Goal: Task Accomplishment & Management: Use online tool/utility

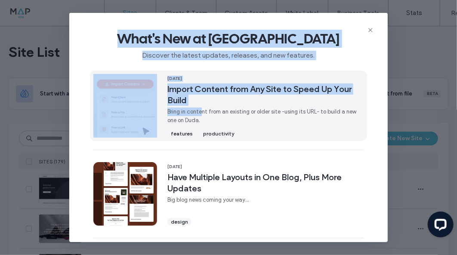
drag, startPoint x: 371, startPoint y: 28, endPoint x: 182, endPoint y: 116, distance: 208.0
click at [182, 116] on div "What's New at Duda Discover the latest updates, releases, and new features. 16 …" at bounding box center [228, 128] width 318 height 230
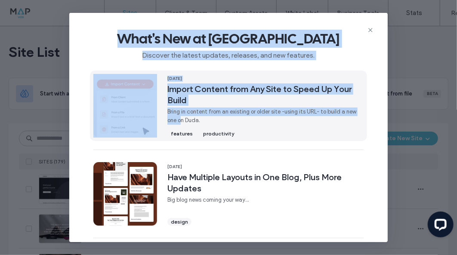
click at [175, 79] on span "16 Sep, 2025" at bounding box center [265, 79] width 196 height 6
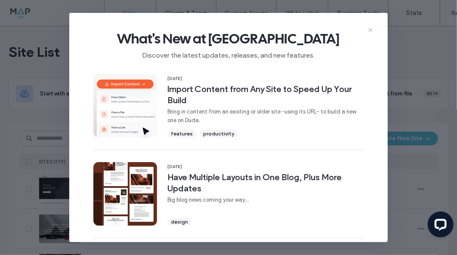
click at [368, 30] on icon at bounding box center [370, 30] width 7 height 7
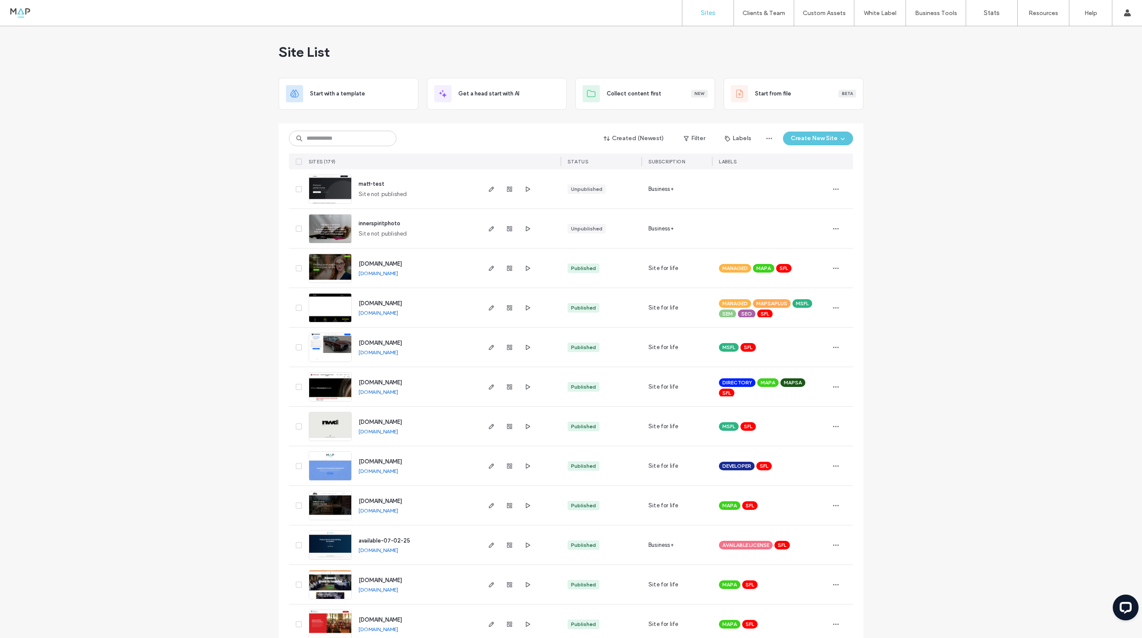
drag, startPoint x: 454, startPoint y: 1, endPoint x: 274, endPoint y: 69, distance: 192.3
click at [332, 132] on input at bounding box center [342, 138] width 107 height 15
type input "*****"
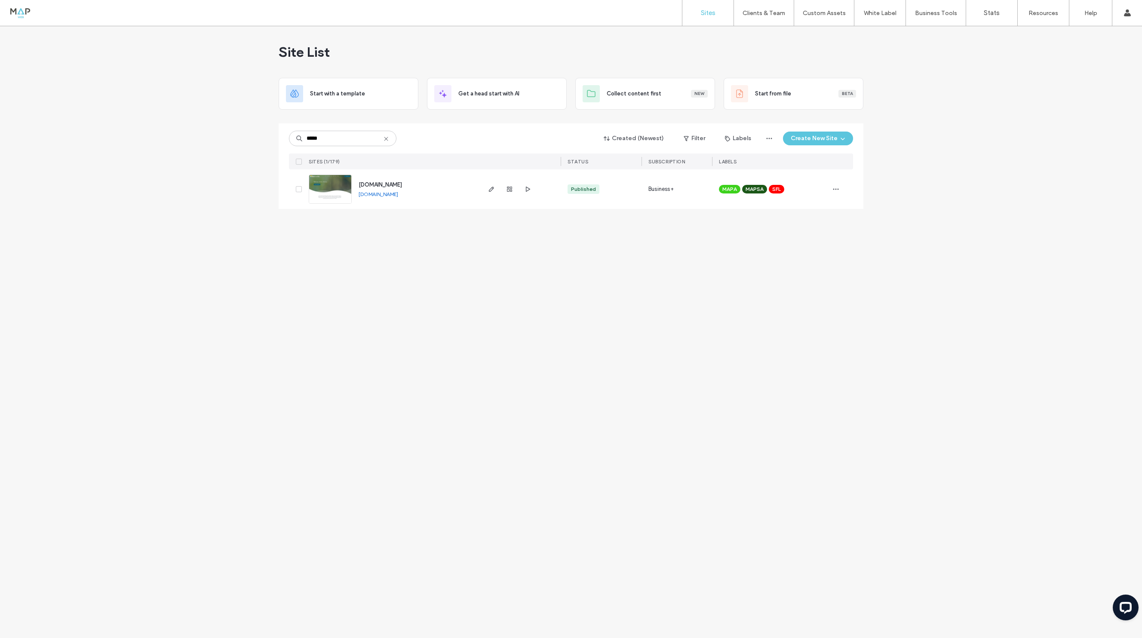
click at [456, 190] on div at bounding box center [509, 189] width 46 height 40
click at [456, 190] on span "button" at bounding box center [509, 189] width 10 height 10
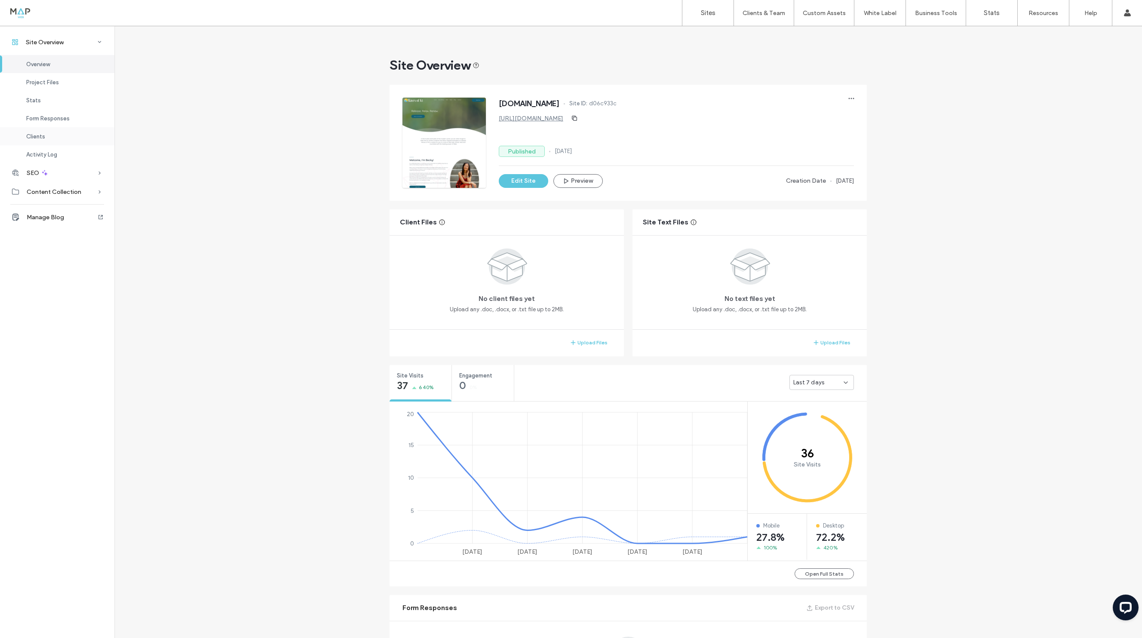
click at [36, 137] on span "Clients" at bounding box center [35, 136] width 19 height 6
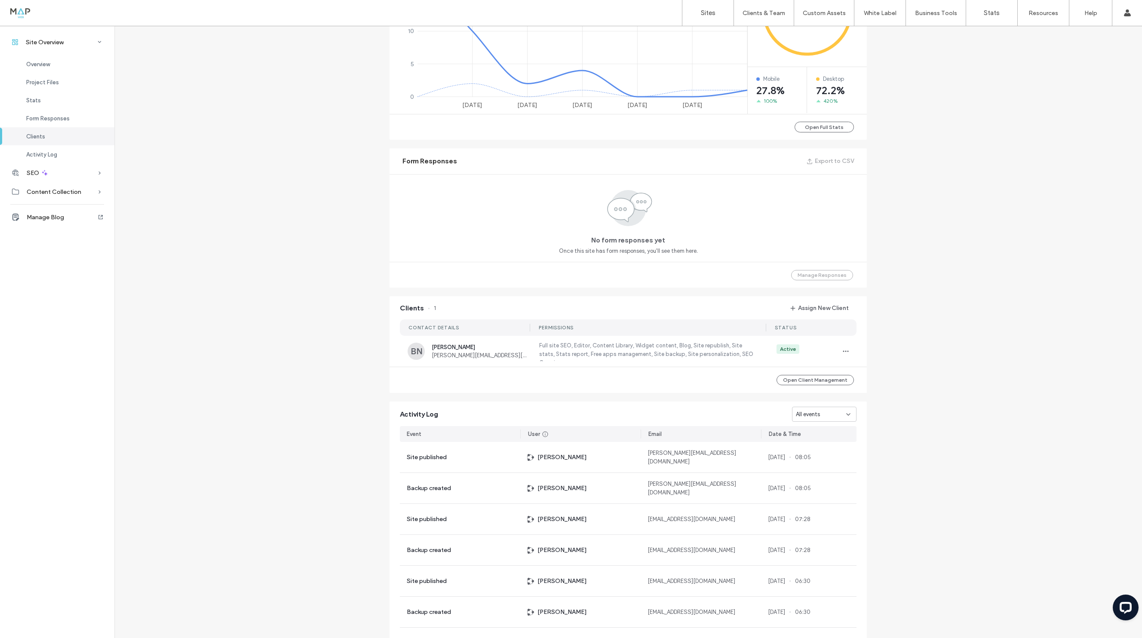
scroll to position [477, 0]
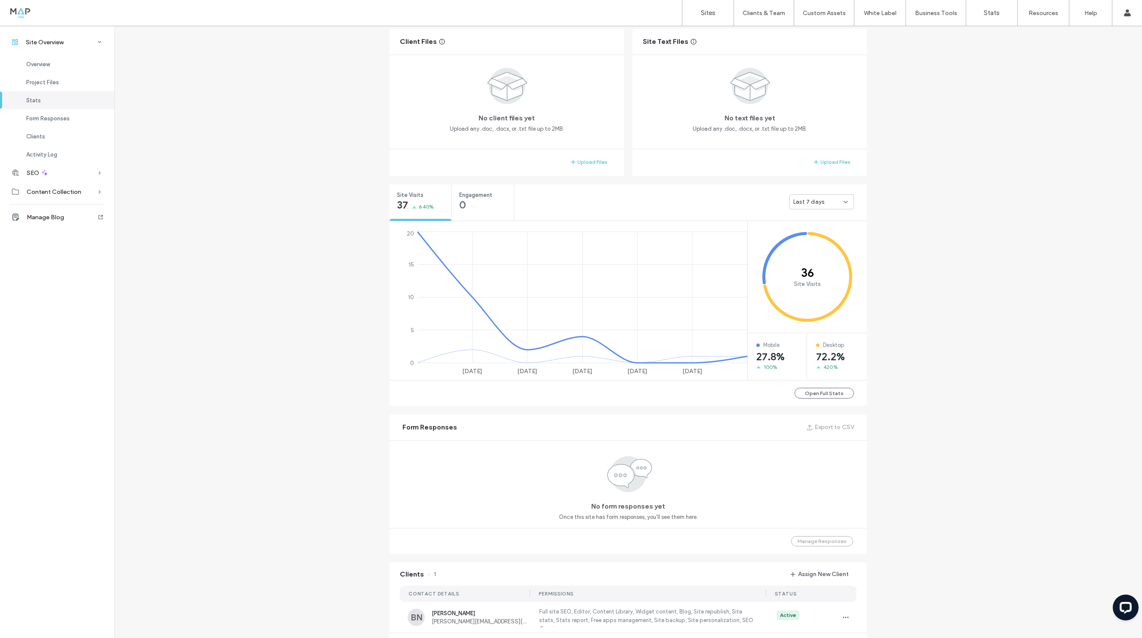
scroll to position [4, 0]
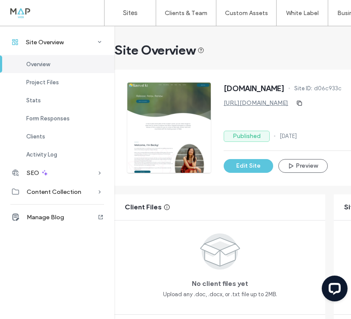
drag, startPoint x: 680, startPoint y: 3, endPoint x: 246, endPoint y: 42, distance: 436.0
click at [245, 42] on div "Site Overview" at bounding box center [329, 50] width 430 height 17
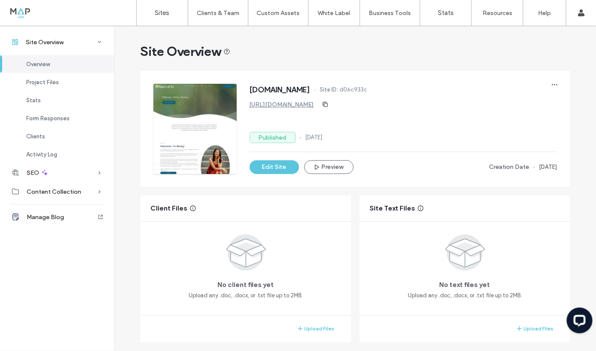
drag, startPoint x: 566, startPoint y: 35, endPoint x: 430, endPoint y: 52, distance: 136.9
click at [430, 52] on div "Site Overview" at bounding box center [356, 51] width 430 height 17
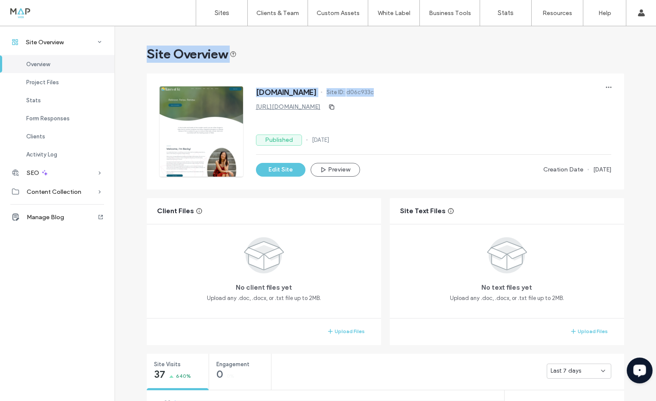
drag, startPoint x: 145, startPoint y: 54, endPoint x: 403, endPoint y: 89, distance: 260.4
click at [384, 54] on div "Site Overview" at bounding box center [385, 54] width 477 height 17
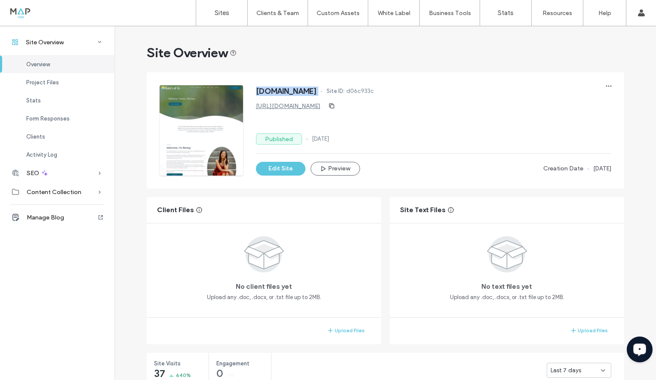
drag, startPoint x: 253, startPoint y: 90, endPoint x: 337, endPoint y: 87, distance: 83.9
click at [337, 87] on div "www.wavesofki.com Site ID: d06c933c" at bounding box center [433, 92] width 355 height 14
click at [270, 169] on button "Edit Site" at bounding box center [280, 169] width 49 height 14
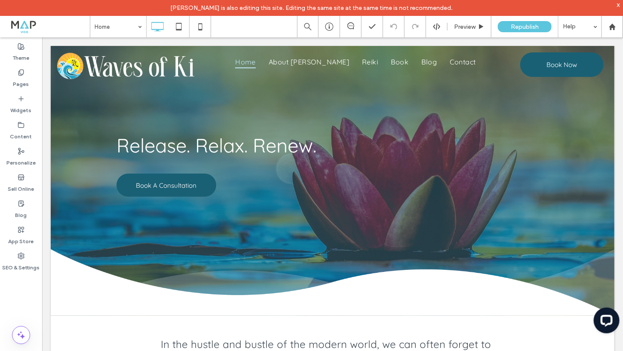
click at [176, 6] on span "[PERSON_NAME] is also editing this site. Editing the same site at the same time…" at bounding box center [311, 7] width 283 height 7
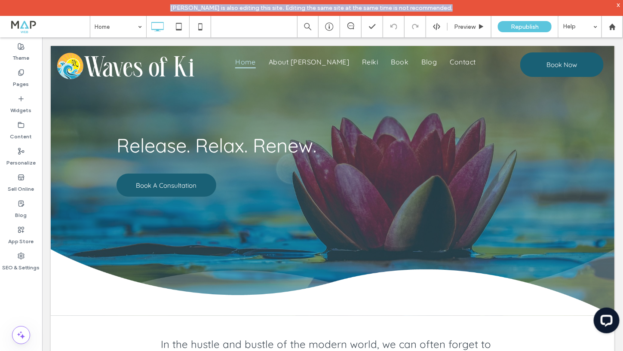
click at [176, 6] on span "[PERSON_NAME] is also editing this site. Editing the same site at the same time…" at bounding box center [311, 7] width 283 height 7
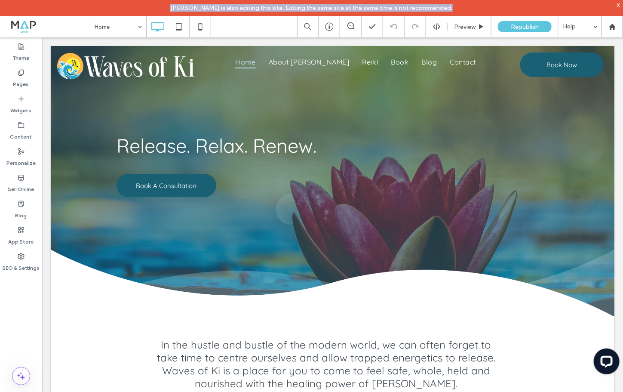
click at [619, 5] on div "x" at bounding box center [619, 4] width 4 height 7
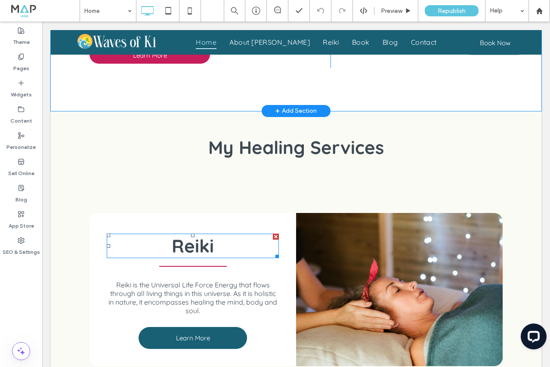
scroll to position [645, 0]
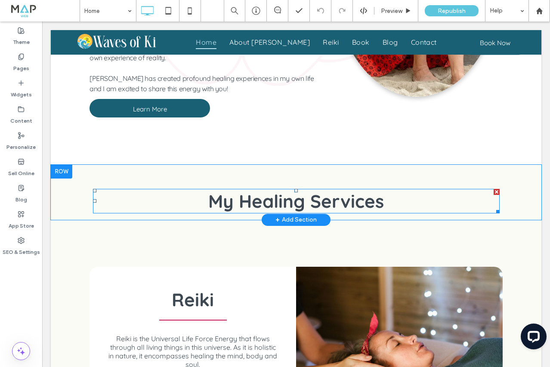
click at [255, 190] on span "My Healing Services" at bounding box center [295, 201] width 175 height 23
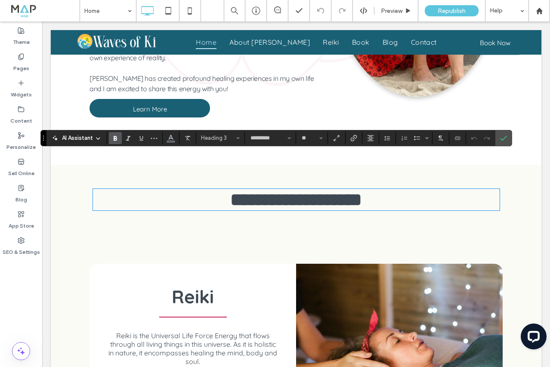
click at [238, 190] on span "**********" at bounding box center [296, 199] width 132 height 18
drag, startPoint x: 184, startPoint y: 166, endPoint x: 215, endPoint y: 166, distance: 30.5
click at [215, 190] on span "**********" at bounding box center [295, 199] width 173 height 18
click at [501, 139] on use "Confirm" at bounding box center [503, 137] width 7 height 5
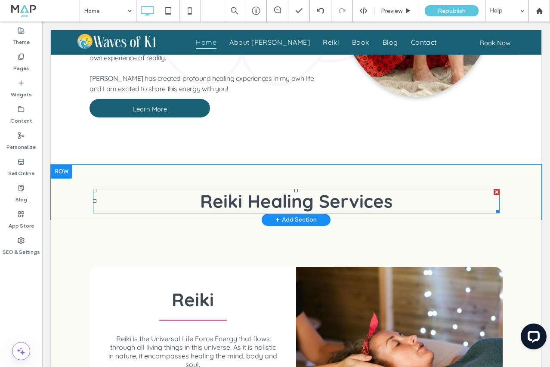
click at [381, 190] on span "Reiki Healing Services" at bounding box center [296, 201] width 192 height 23
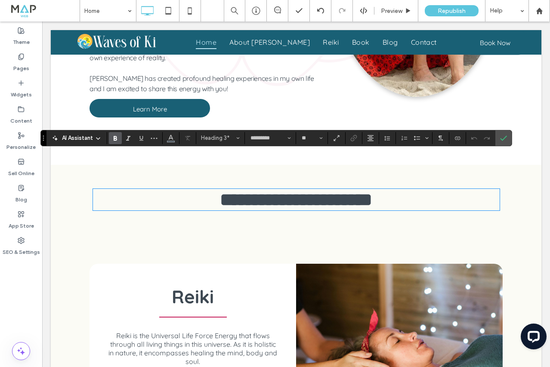
click at [392, 190] on h3 "**********" at bounding box center [296, 200] width 406 height 20
click at [506, 137] on icon "Confirm" at bounding box center [503, 138] width 7 height 7
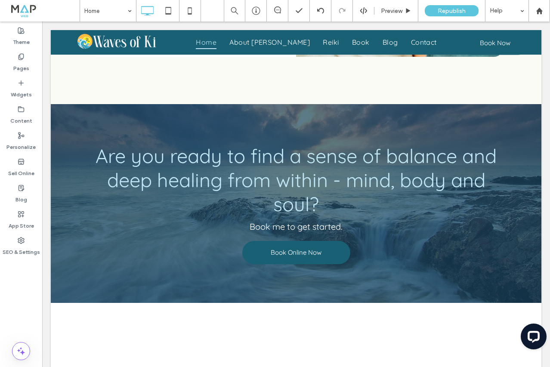
scroll to position [1010, 0]
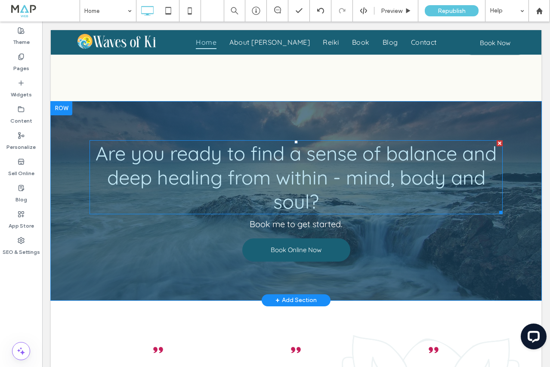
click at [281, 141] on span "Are you ready to find a sense of balance and deep healing from within - mind, b…" at bounding box center [295, 177] width 401 height 72
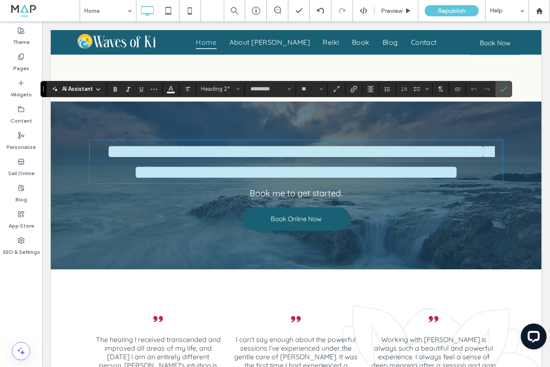
click at [333, 161] on h2 "**********" at bounding box center [295, 161] width 413 height 41
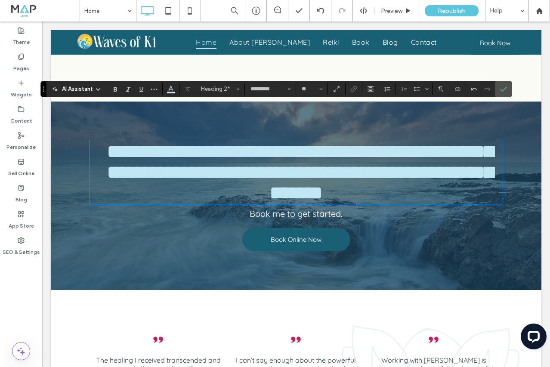
click at [302, 158] on span "**********" at bounding box center [300, 172] width 386 height 60
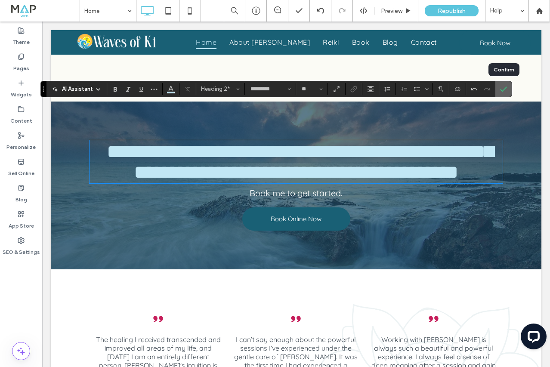
click at [502, 92] on span "Confirm" at bounding box center [502, 88] width 4 height 15
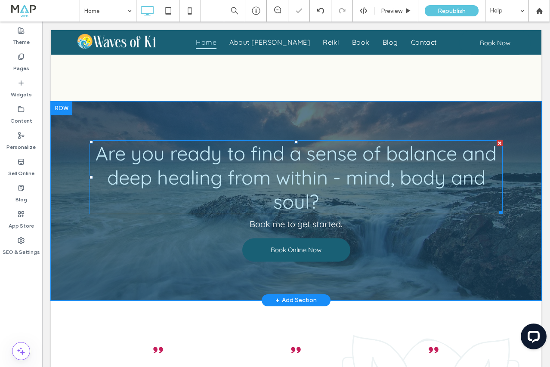
click at [298, 141] on span "Are you ready to find a sense of balance and deep healing from within - mind, b…" at bounding box center [295, 177] width 401 height 72
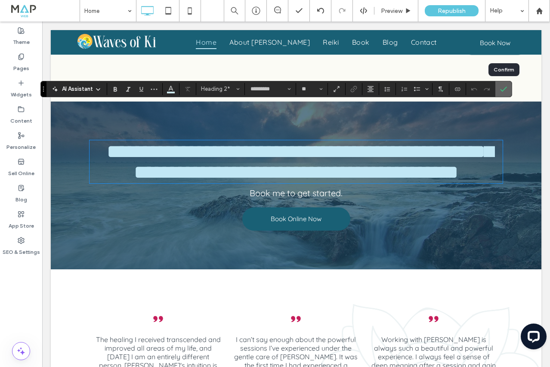
click at [500, 91] on icon "Confirm" at bounding box center [503, 89] width 7 height 7
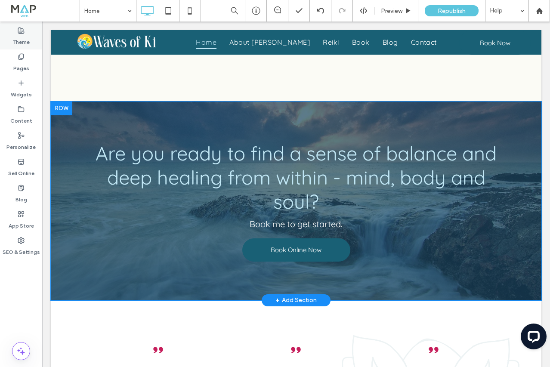
click at [18, 35] on label "Theme" at bounding box center [21, 40] width 17 height 12
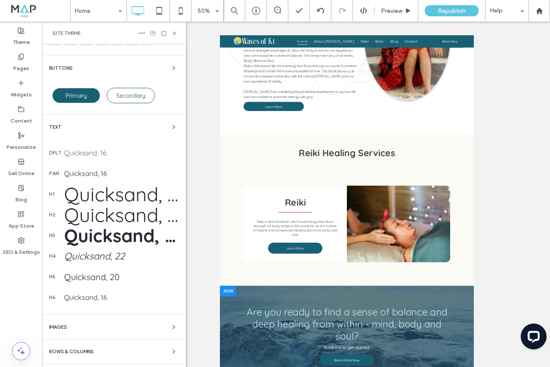
scroll to position [0, 0]
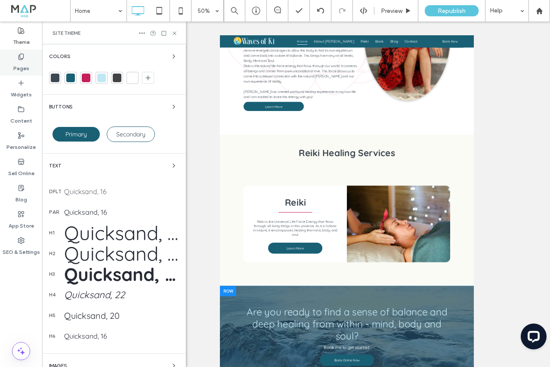
click at [22, 55] on icon at bounding box center [21, 56] width 7 height 7
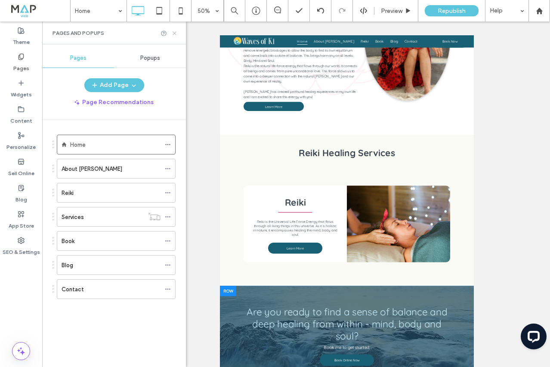
click at [172, 34] on icon at bounding box center [174, 33] width 6 height 6
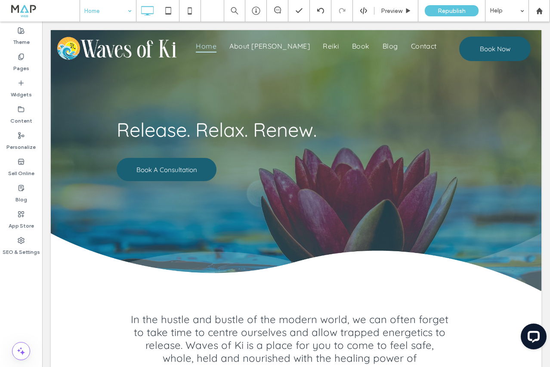
click at [129, 11] on div "Home" at bounding box center [108, 10] width 56 height 21
click at [28, 59] on div "Pages" at bounding box center [21, 62] width 42 height 26
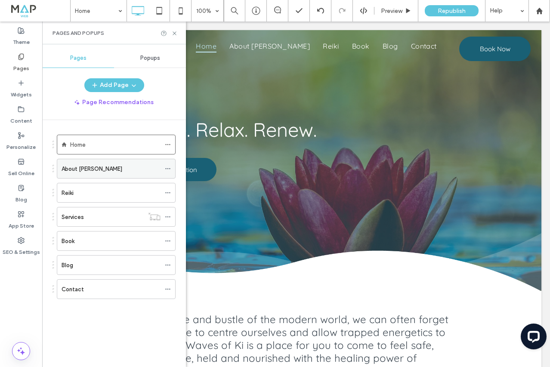
click at [80, 174] on div "About [PERSON_NAME]" at bounding box center [110, 168] width 99 height 19
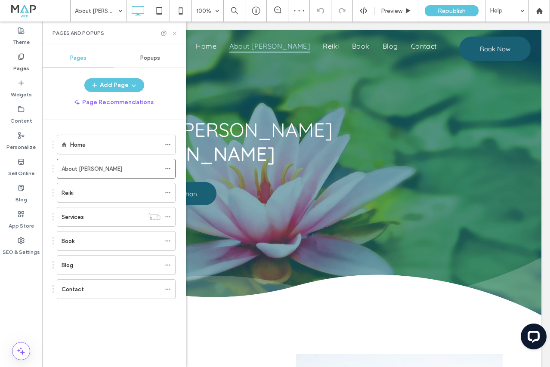
click at [175, 33] on icon at bounding box center [174, 33] width 6 height 6
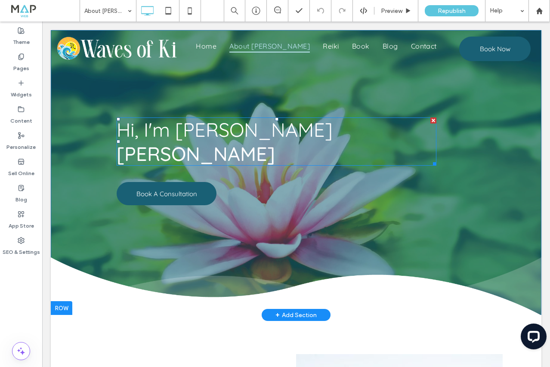
click at [335, 132] on h2 "Hi, I'm [PERSON_NAME]" at bounding box center [276, 141] width 319 height 48
type input "*********"
type input "**"
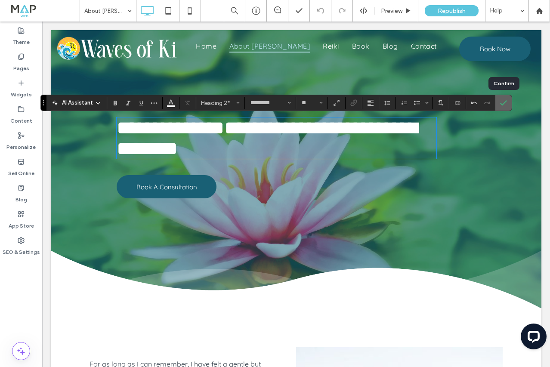
click at [506, 98] on span "Confirm" at bounding box center [503, 102] width 7 height 15
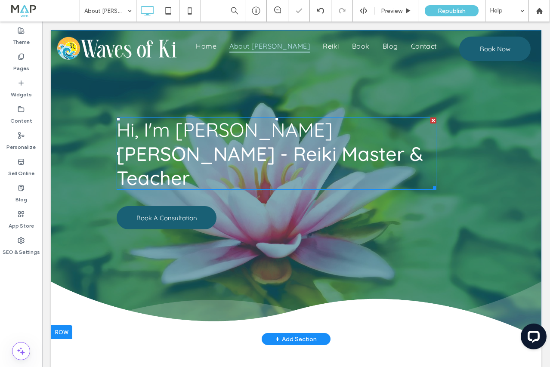
click at [180, 152] on span "[PERSON_NAME] - Reiki Master & Teacher" at bounding box center [270, 165] width 306 height 48
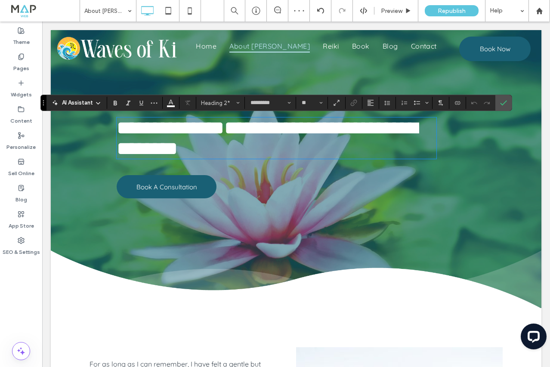
click at [183, 154] on span "**********" at bounding box center [267, 138] width 301 height 40
click at [506, 104] on icon "Confirm" at bounding box center [503, 102] width 7 height 7
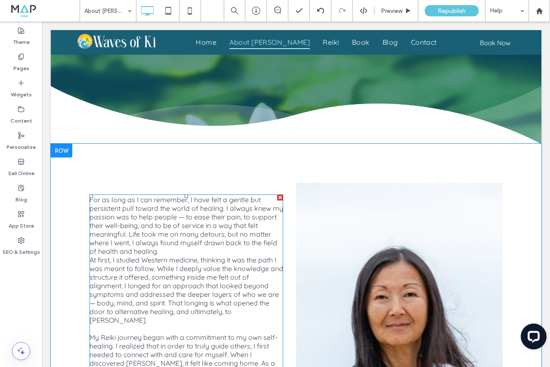
scroll to position [258, 0]
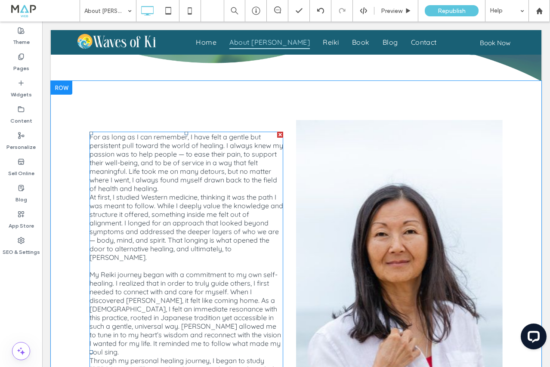
click at [164, 166] on p "For as long as I can remember, I have felt a gentle but persistent pull toward …" at bounding box center [185, 162] width 193 height 60
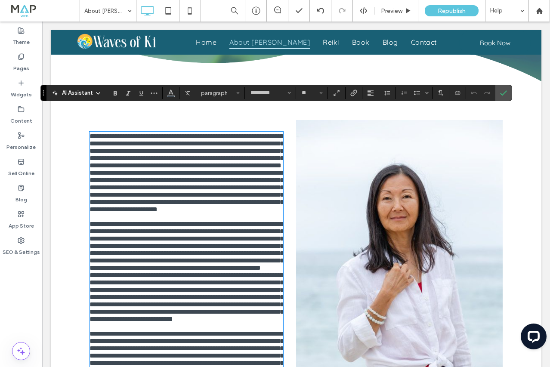
click at [158, 165] on p "**********" at bounding box center [185, 150] width 193 height 37
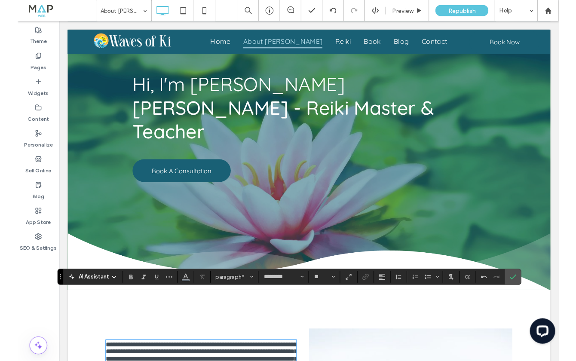
scroll to position [129, 0]
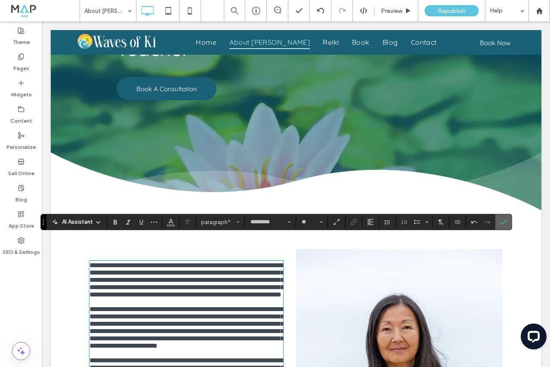
click at [504, 221] on icon "Confirm" at bounding box center [503, 221] width 7 height 7
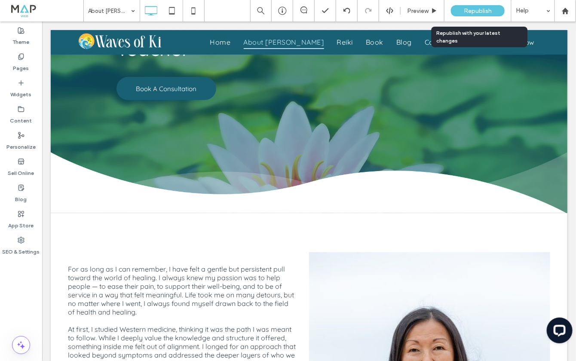
click at [472, 14] on span "Republish" at bounding box center [478, 10] width 28 height 7
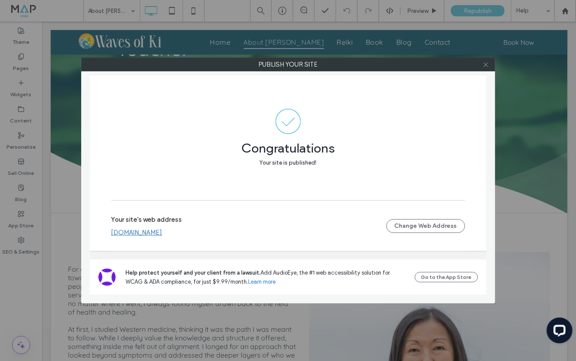
click at [486, 66] on icon at bounding box center [486, 64] width 6 height 6
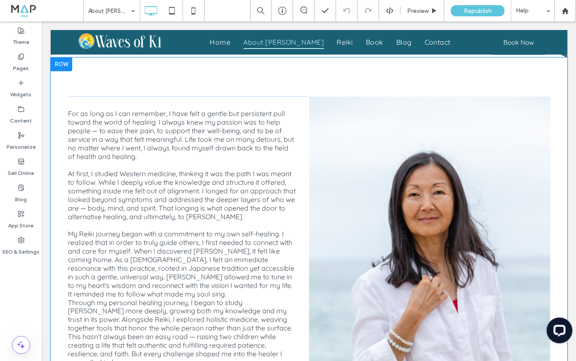
scroll to position [279, 0]
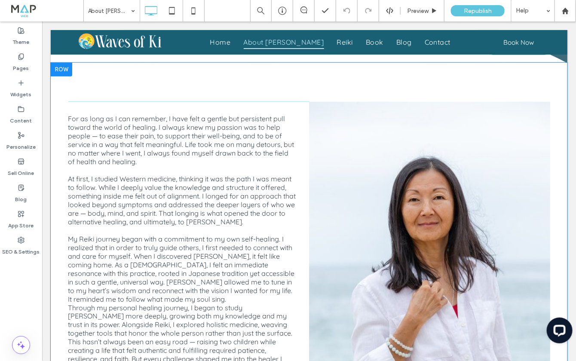
click at [333, 101] on div "Click To Paste" at bounding box center [429, 311] width 241 height 421
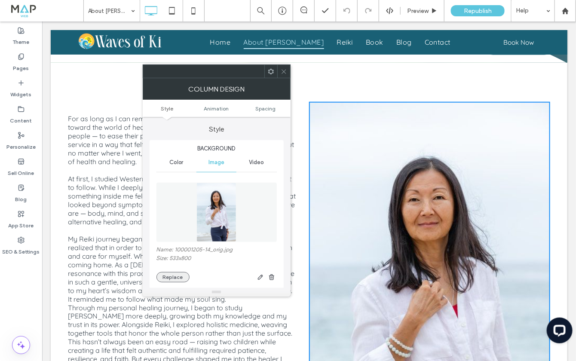
click at [176, 277] on button "Replace" at bounding box center [173, 277] width 33 height 10
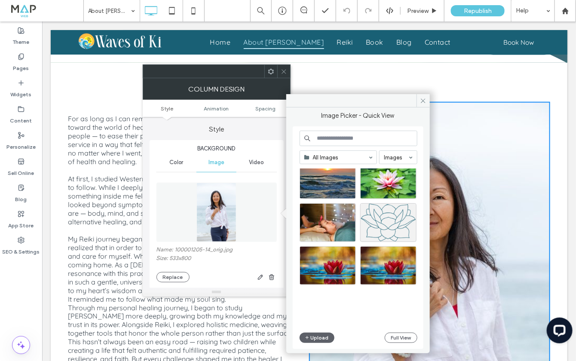
scroll to position [365, 0]
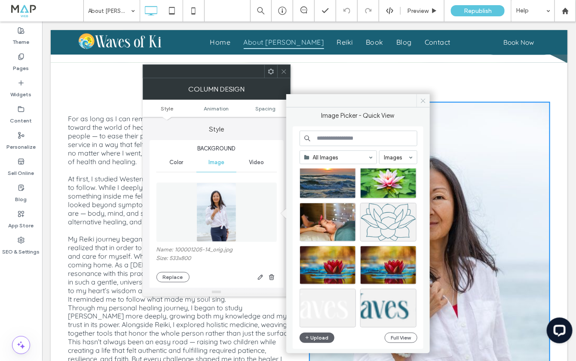
click at [424, 99] on icon at bounding box center [423, 101] width 6 height 6
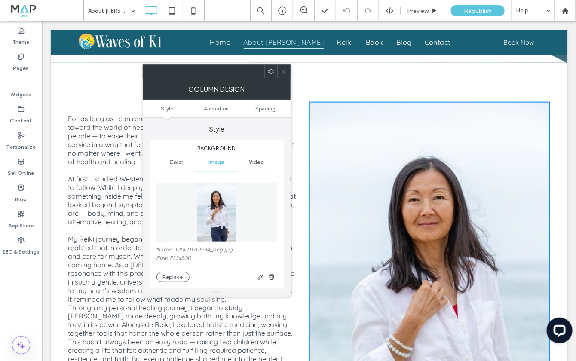
click at [285, 70] on icon at bounding box center [284, 71] width 6 height 6
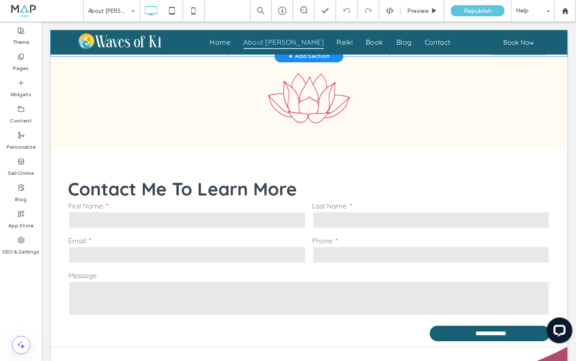
scroll to position [967, 0]
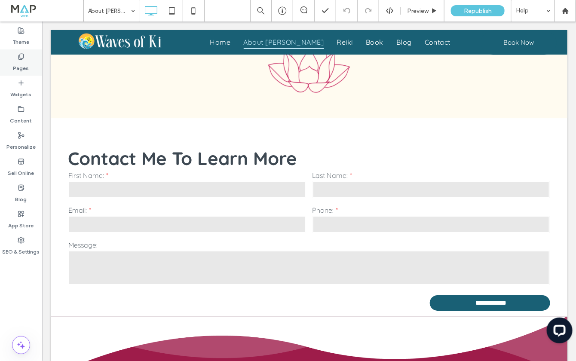
click at [18, 61] on label "Pages" at bounding box center [21, 66] width 16 height 12
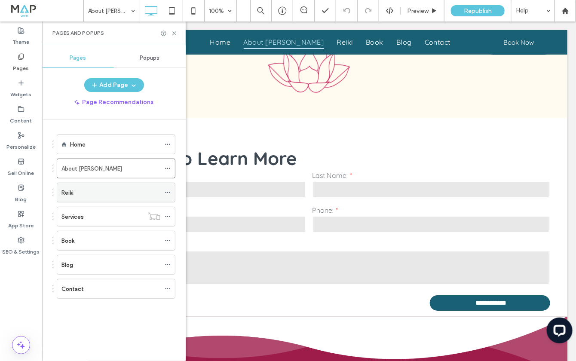
click at [78, 192] on div "Reiki" at bounding box center [110, 192] width 99 height 9
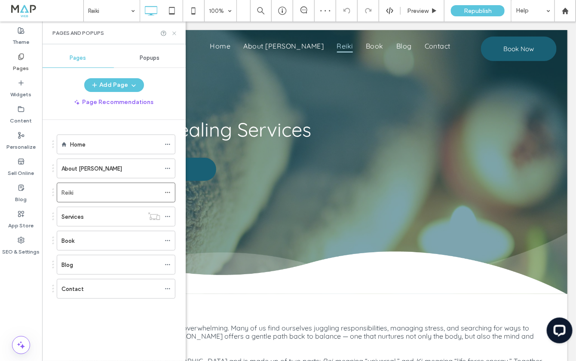
click at [175, 32] on icon at bounding box center [174, 33] width 6 height 6
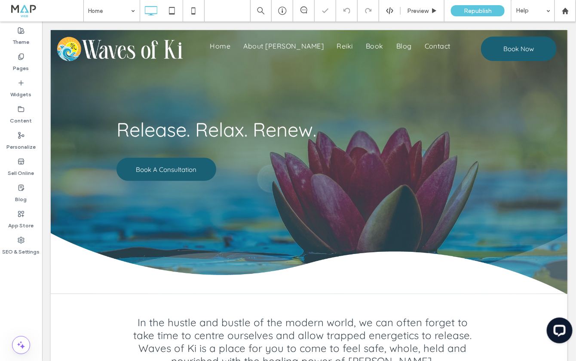
click at [109, 11] on input at bounding box center [109, 10] width 43 height 21
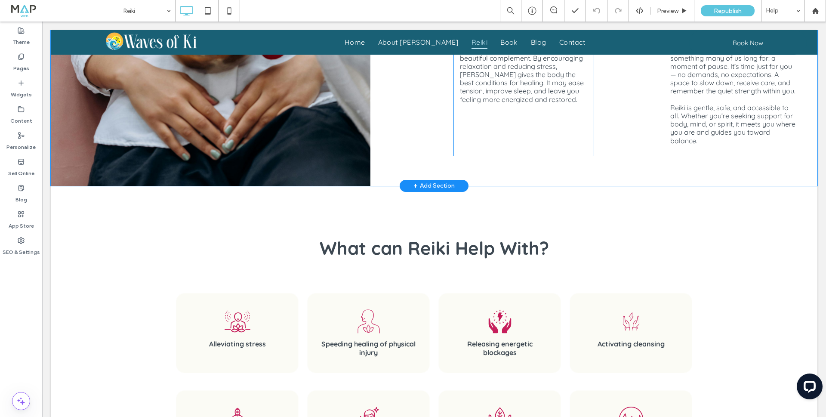
scroll to position [795, 0]
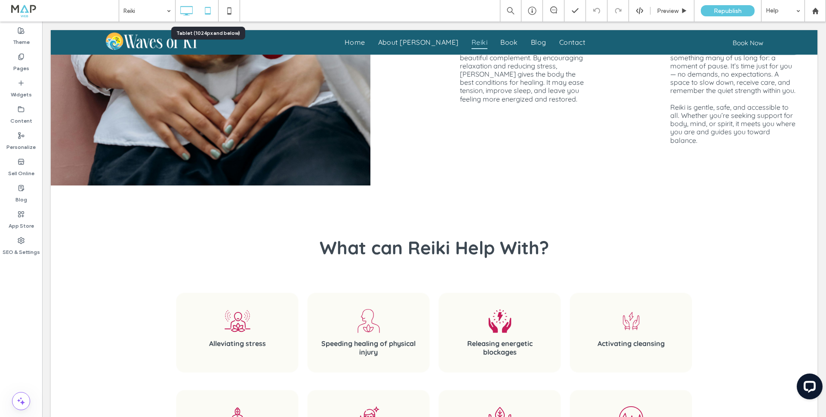
click at [208, 11] on icon at bounding box center [207, 10] width 17 height 17
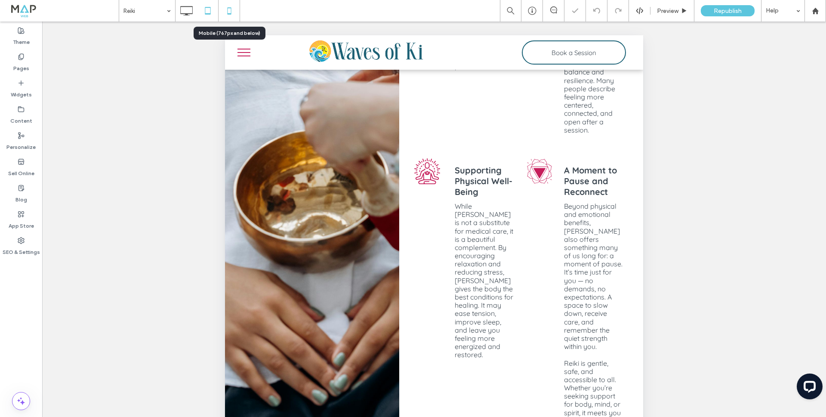
click at [230, 13] on icon at bounding box center [229, 10] width 17 height 17
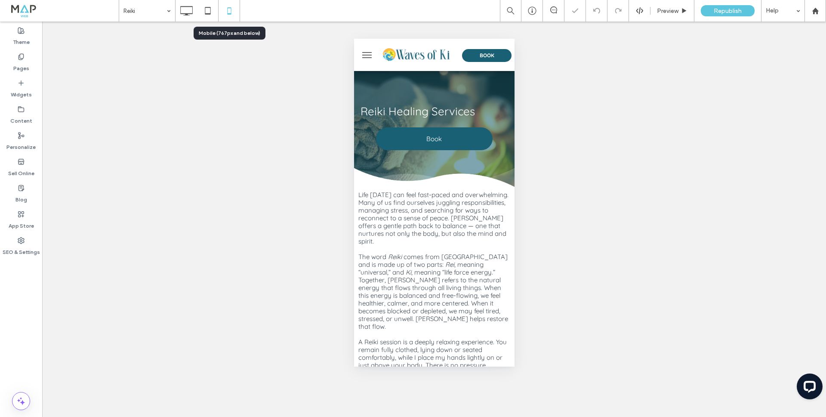
scroll to position [0, 0]
click at [182, 15] on icon at bounding box center [186, 10] width 17 height 17
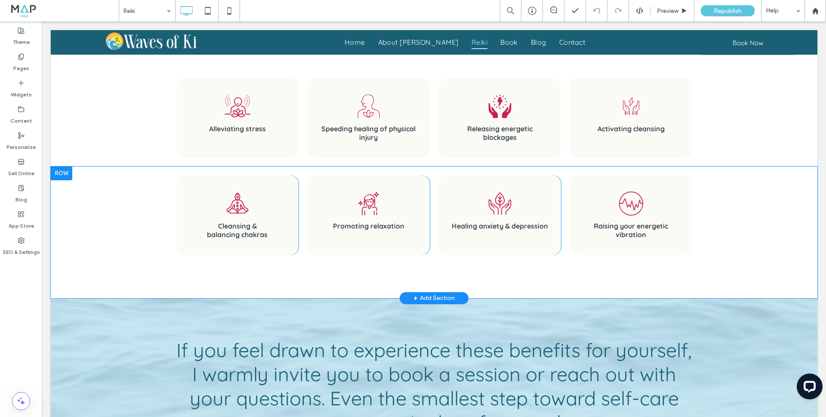
scroll to position [1032, 0]
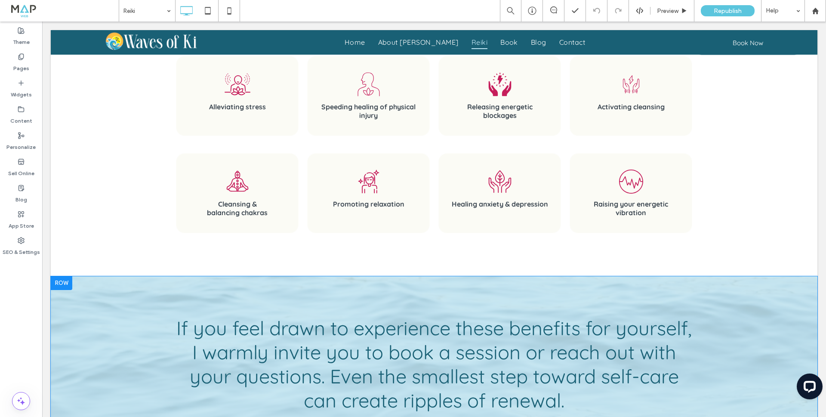
click at [63, 276] on div at bounding box center [61, 283] width 21 height 14
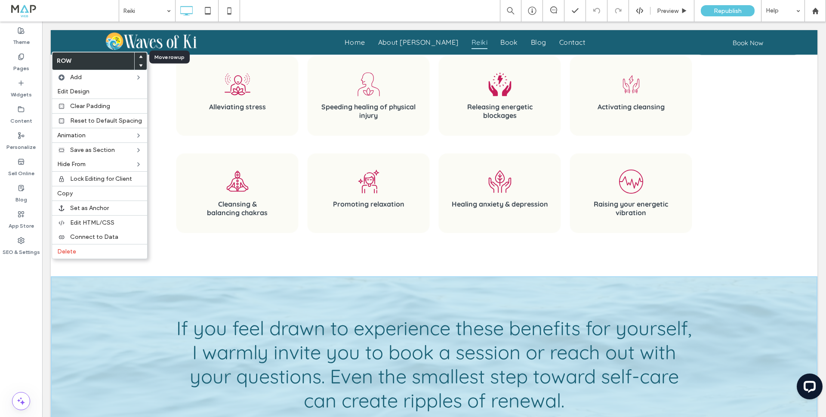
click at [139, 58] on use at bounding box center [141, 56] width 4 height 3
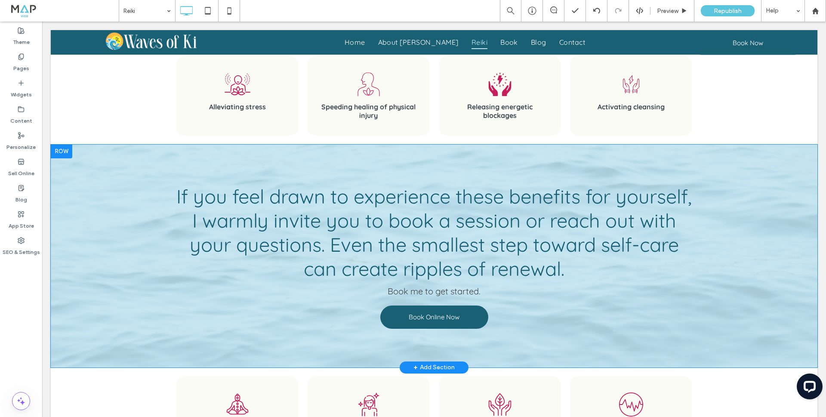
click at [68, 144] on div at bounding box center [61, 151] width 21 height 14
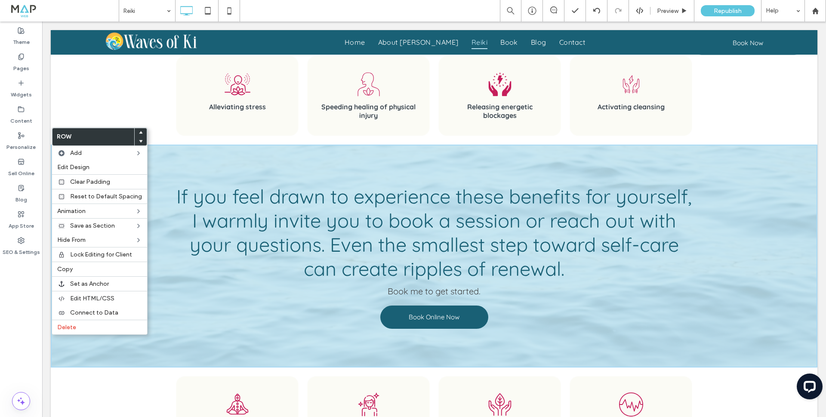
click at [139, 140] on use at bounding box center [141, 141] width 4 height 3
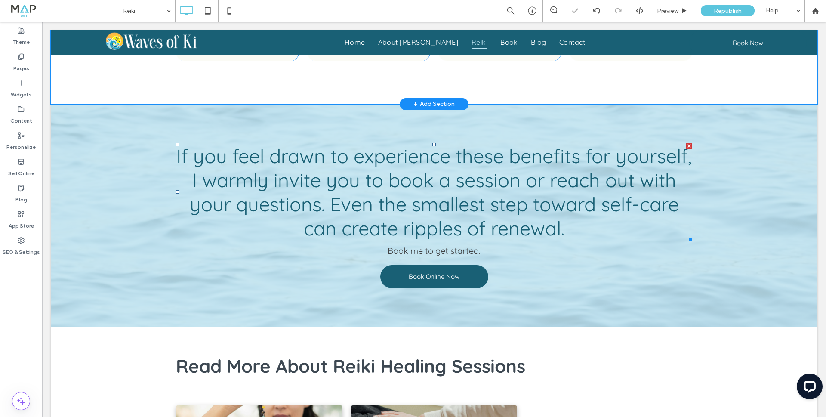
scroll to position [1225, 0]
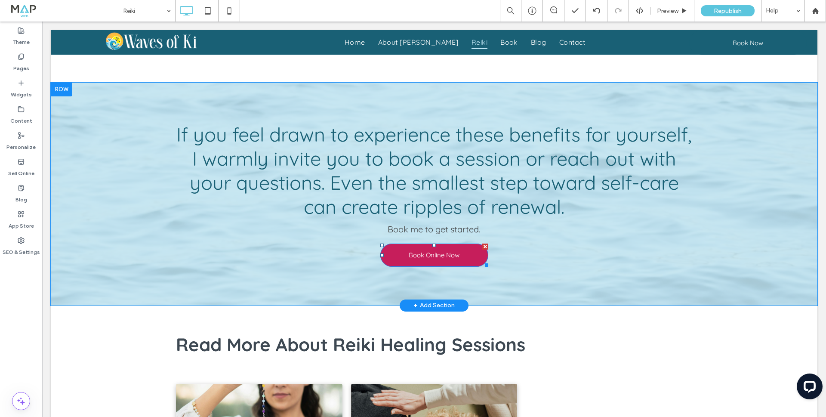
click at [424, 246] on span "Book Online Now" at bounding box center [433, 254] width 51 height 17
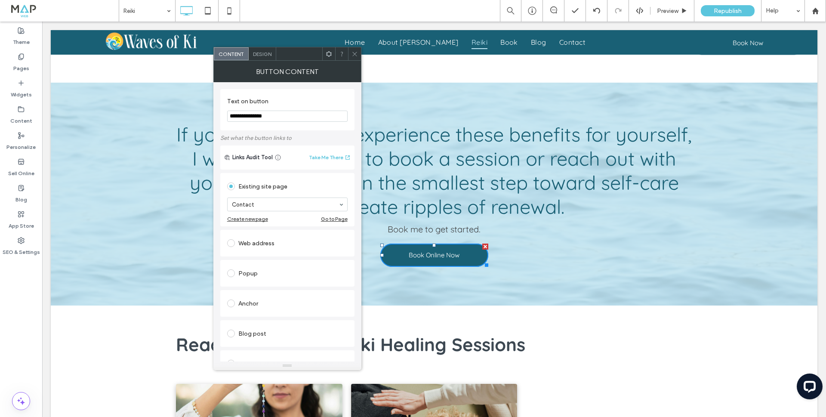
click at [245, 115] on input "**********" at bounding box center [287, 116] width 120 height 11
type input "**********"
click at [356, 54] on icon at bounding box center [354, 54] width 6 height 6
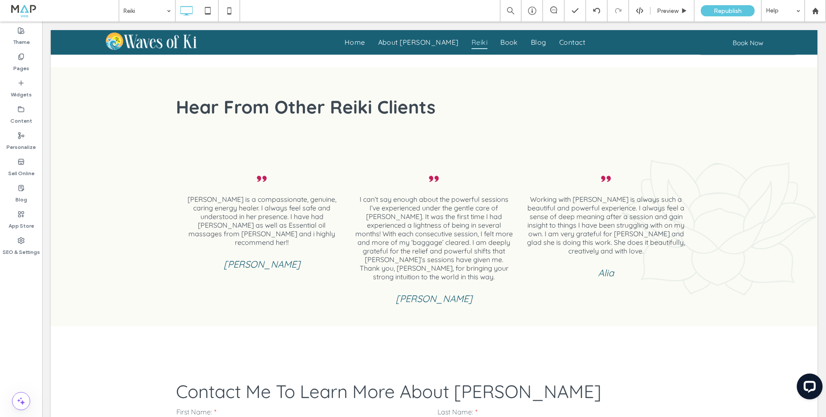
scroll to position [1720, 0]
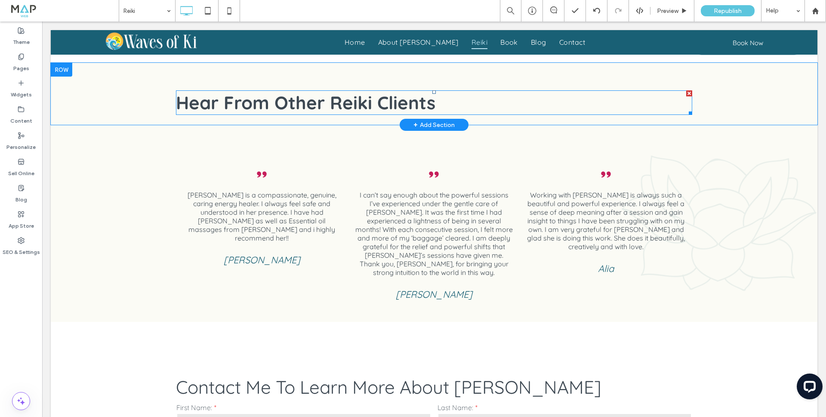
click at [280, 91] on span "Hear From Other Reiki Clients" at bounding box center [305, 102] width 259 height 23
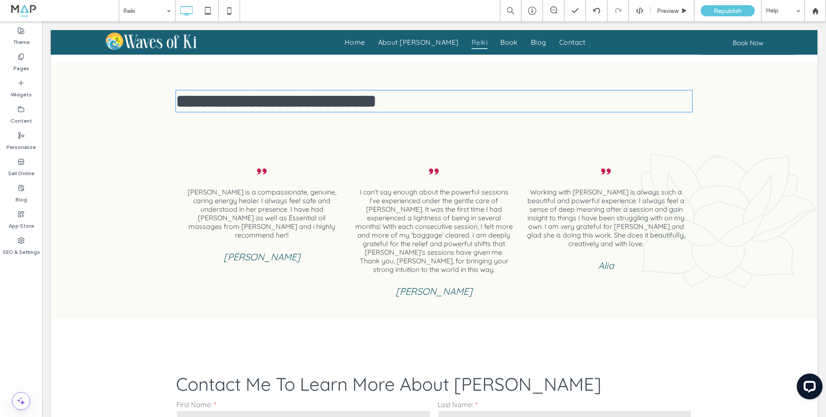
click at [280, 92] on span "**********" at bounding box center [276, 101] width 200 height 18
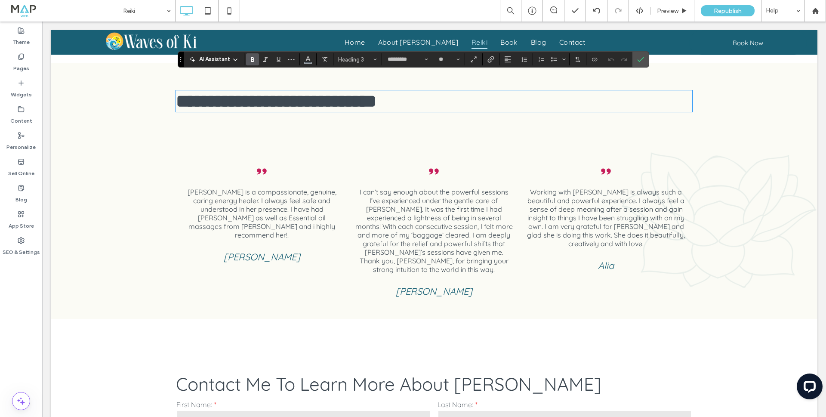
click at [280, 92] on span "**********" at bounding box center [276, 101] width 200 height 18
click at [648, 61] on section at bounding box center [640, 59] width 16 height 15
click at [638, 60] on icon "Confirm" at bounding box center [640, 59] width 7 height 7
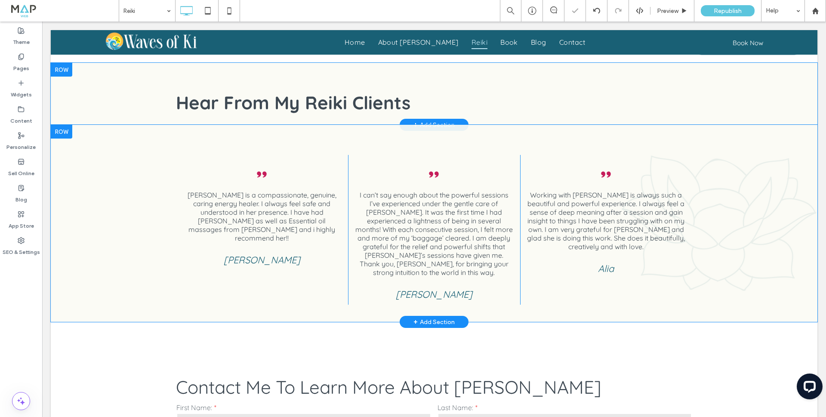
click at [67, 125] on div at bounding box center [61, 132] width 21 height 14
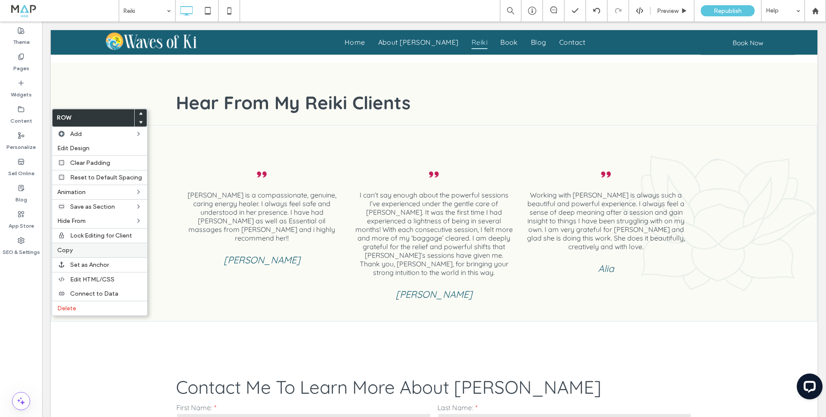
click at [69, 252] on span "Copy" at bounding box center [64, 249] width 15 height 7
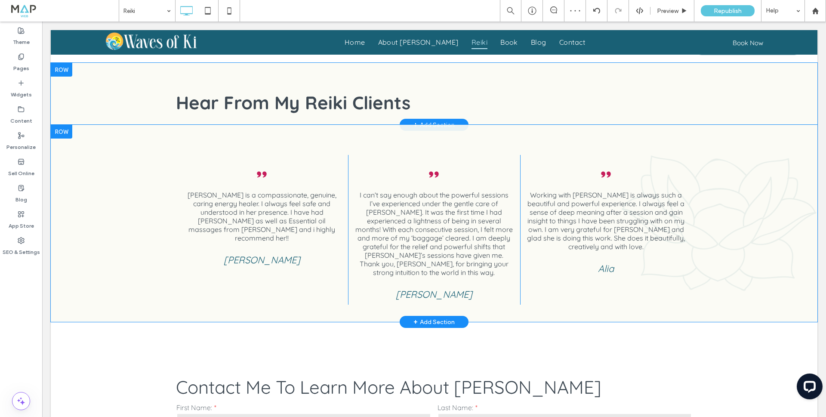
click at [69, 125] on div at bounding box center [61, 132] width 21 height 14
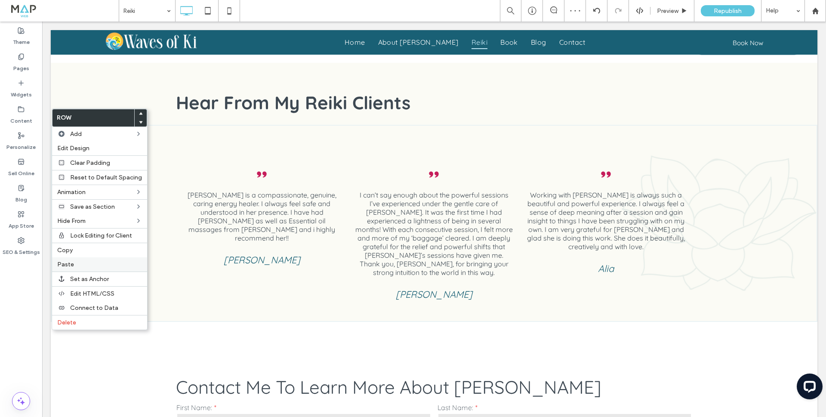
click at [77, 259] on div "Paste" at bounding box center [99, 264] width 95 height 14
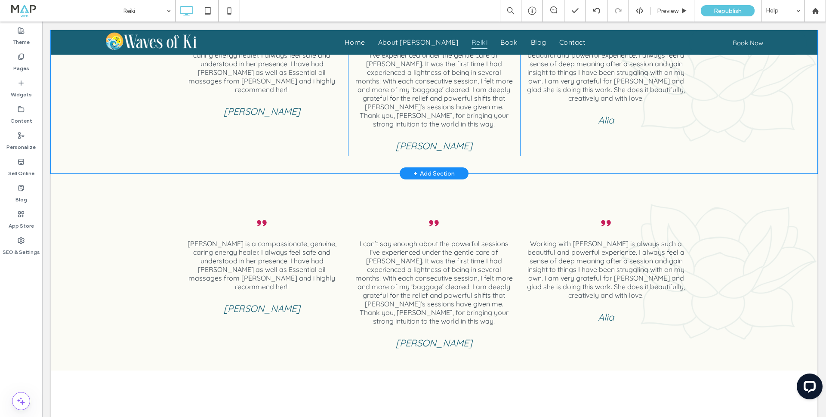
scroll to position [1870, 0]
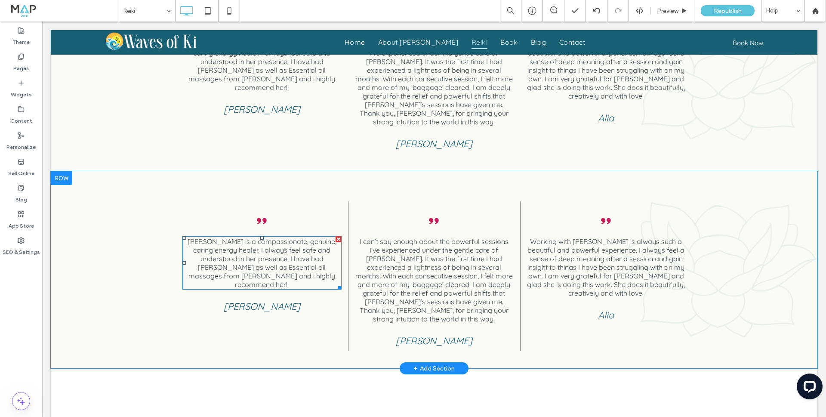
click at [258, 237] on span "[PERSON_NAME] is a compassionate, genuine, caring energy healer. I always feel …" at bounding box center [261, 263] width 149 height 52
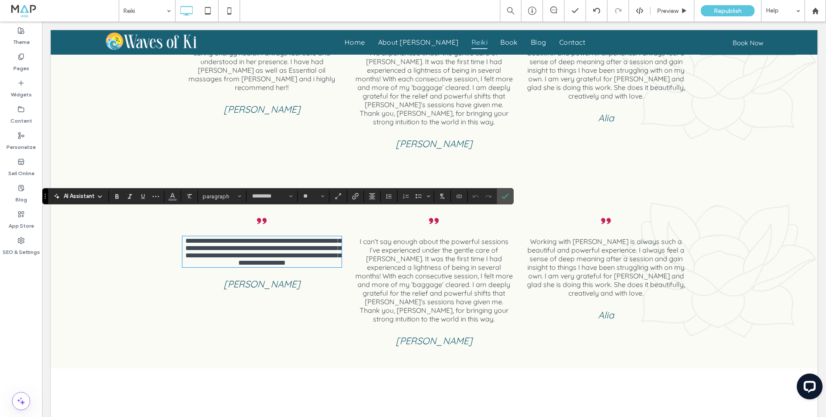
click at [258, 237] on span "**********" at bounding box center [263, 251] width 156 height 28
click at [511, 195] on section at bounding box center [505, 195] width 16 height 15
click at [508, 195] on label "Confirm" at bounding box center [504, 195] width 13 height 15
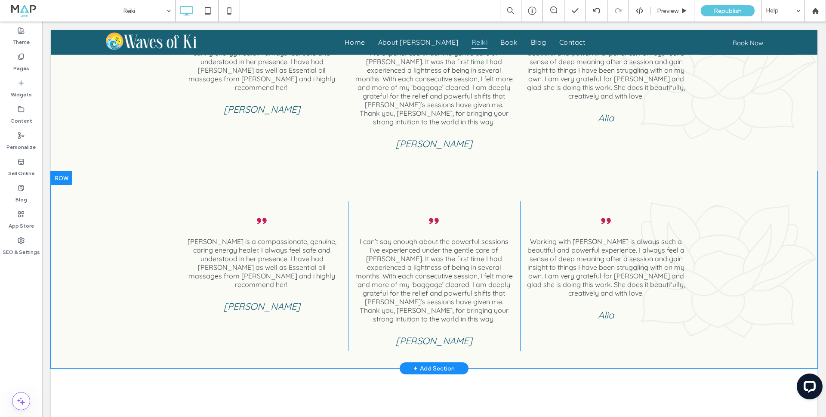
click at [65, 171] on div at bounding box center [61, 178] width 21 height 14
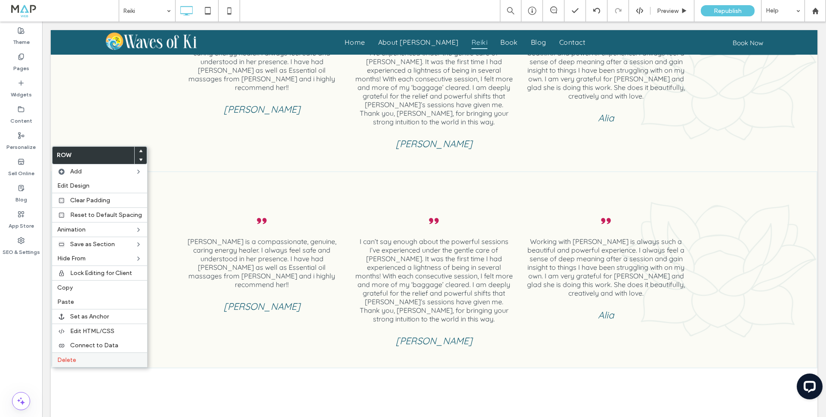
click at [75, 357] on span "Delete" at bounding box center [66, 359] width 19 height 7
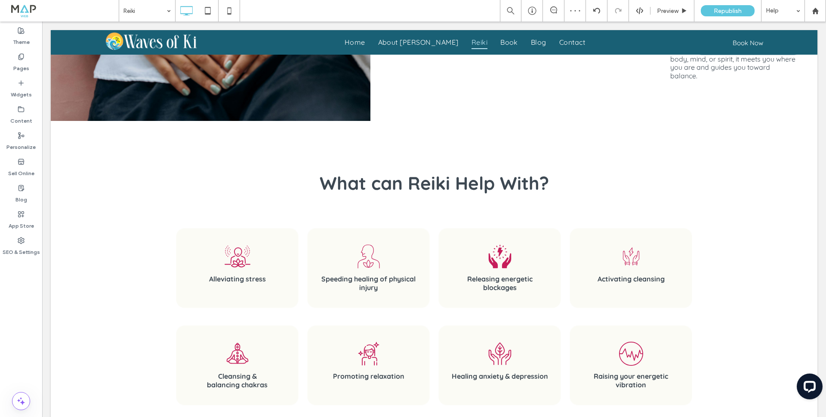
scroll to position [860, 0]
click at [655, 14] on div "Republish" at bounding box center [727, 10] width 54 height 11
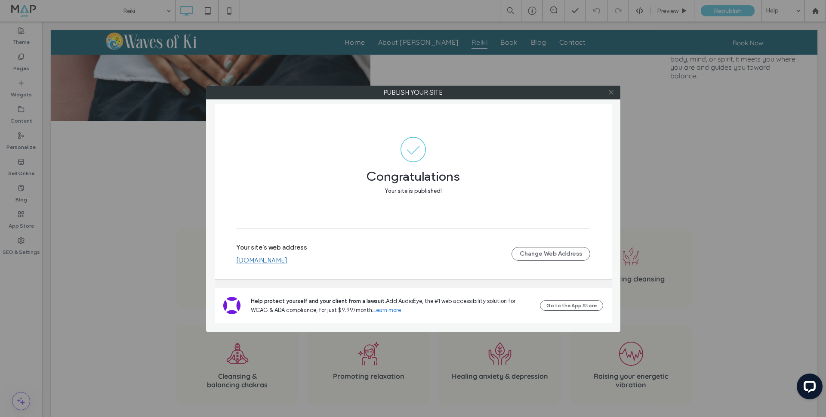
click at [612, 90] on icon at bounding box center [611, 92] width 6 height 6
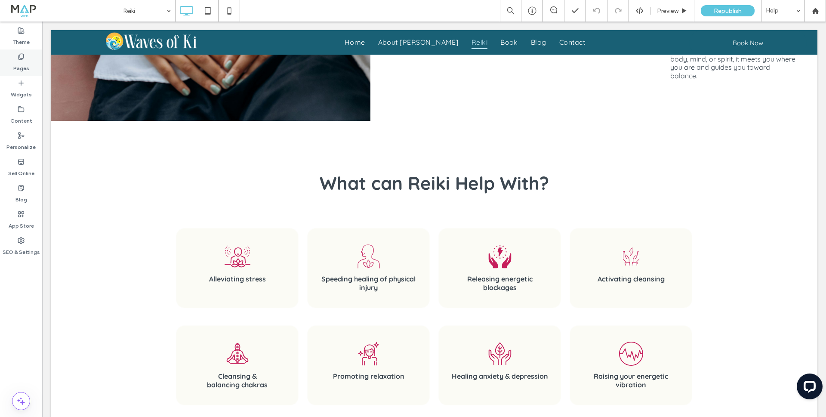
click at [17, 64] on label "Pages" at bounding box center [21, 66] width 16 height 12
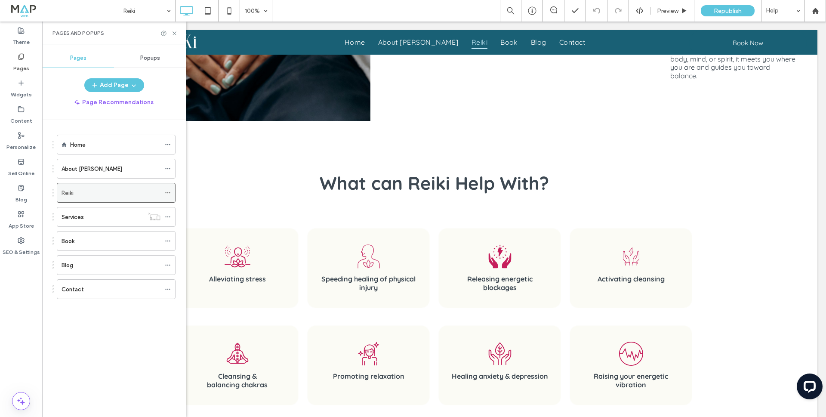
click at [79, 193] on div "Reiki" at bounding box center [110, 192] width 99 height 9
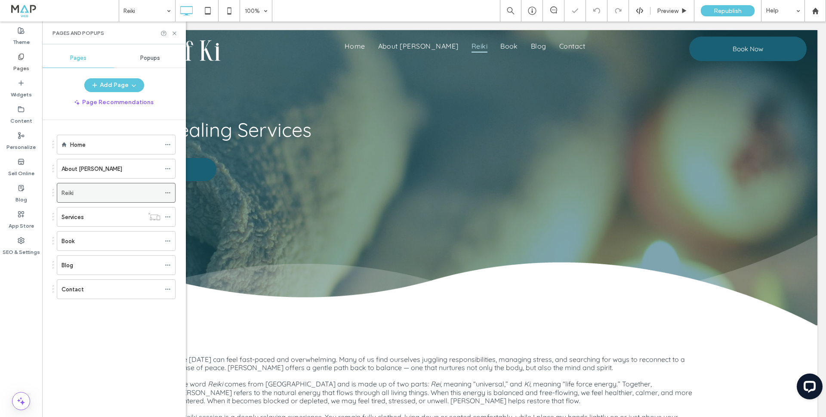
scroll to position [0, 0]
click at [78, 242] on div "Book" at bounding box center [110, 240] width 99 height 9
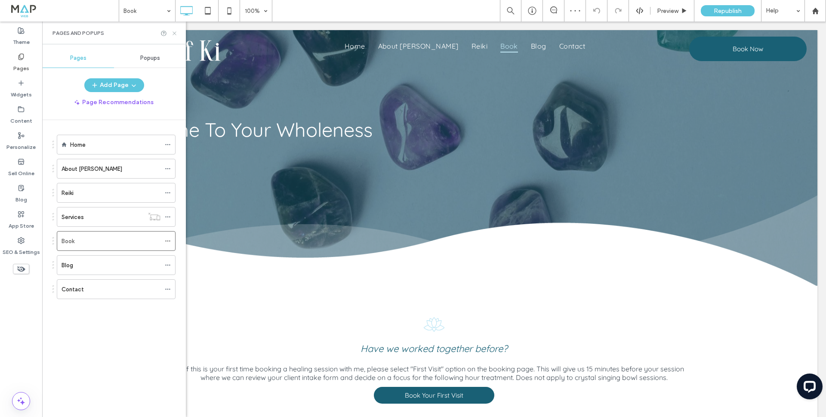
drag, startPoint x: 174, startPoint y: 35, endPoint x: 162, endPoint y: 100, distance: 66.0
click at [174, 35] on icon at bounding box center [174, 33] width 6 height 6
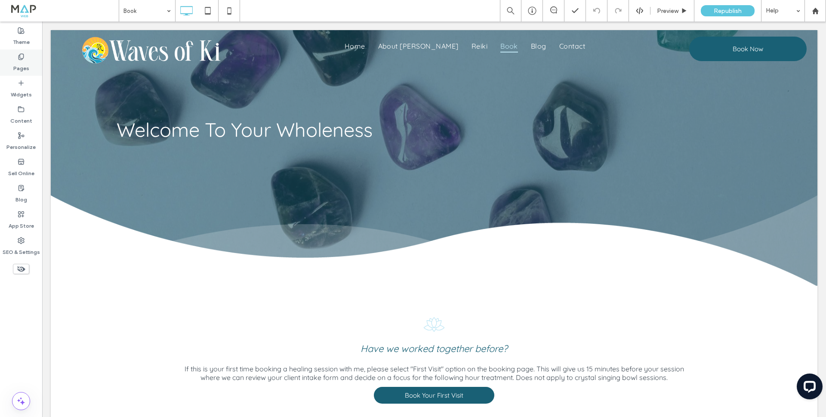
click at [28, 58] on div "Pages" at bounding box center [21, 62] width 42 height 26
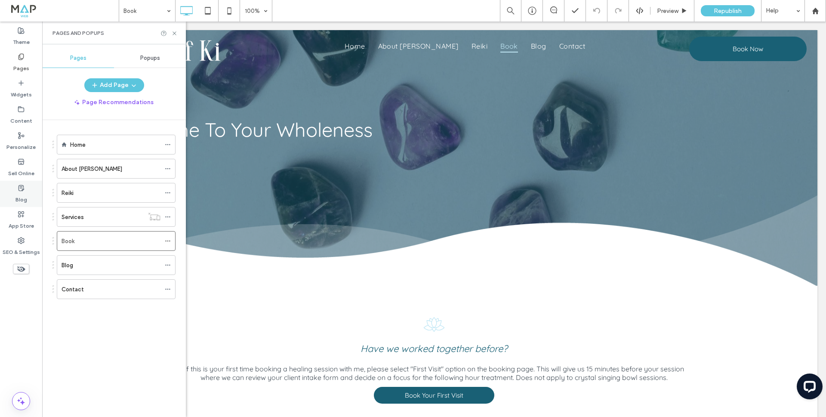
click at [24, 193] on label "Blog" at bounding box center [21, 197] width 12 height 12
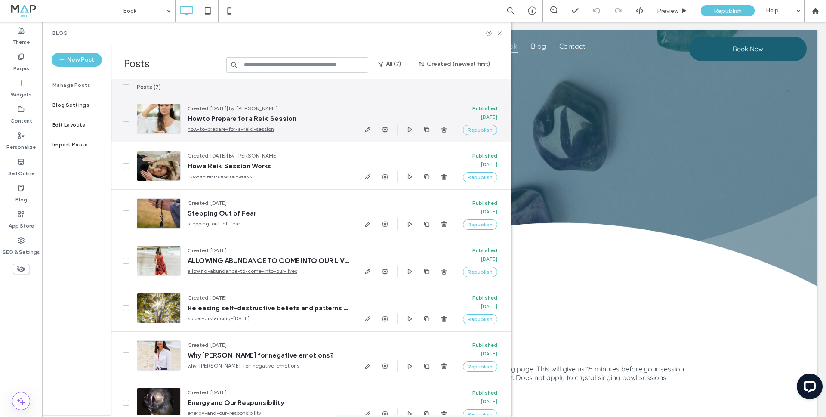
drag, startPoint x: 188, startPoint y: 107, endPoint x: 288, endPoint y: 104, distance: 99.8
click at [288, 104] on div "Created: [DATE] | By: [PERSON_NAME] How to Prepare for a Reiki Session how-to-p…" at bounding box center [243, 119] width 212 height 30
click at [427, 129] on icon "button" at bounding box center [426, 129] width 7 height 7
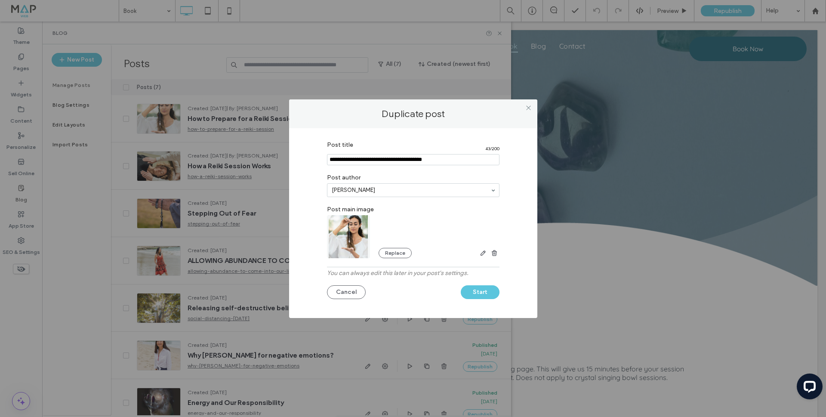
drag, startPoint x: 329, startPoint y: 159, endPoint x: 470, endPoint y: 162, distance: 141.5
click at [470, 162] on input "Post title" at bounding box center [413, 159] width 172 height 11
click at [469, 295] on button "Start" at bounding box center [480, 292] width 39 height 14
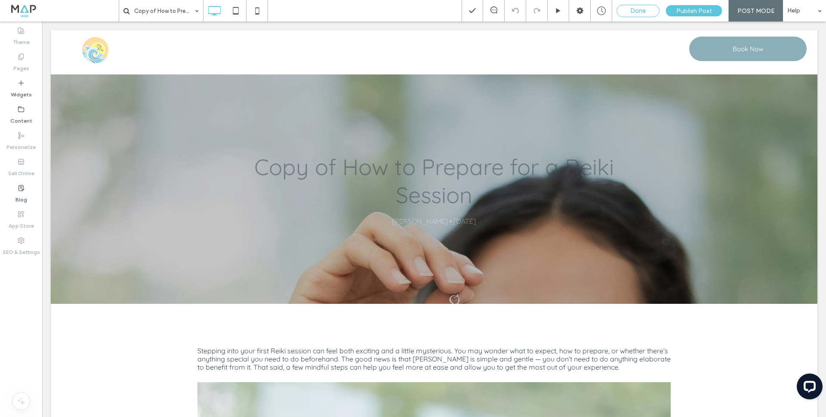
click at [629, 12] on div "Done" at bounding box center [638, 11] width 42 height 8
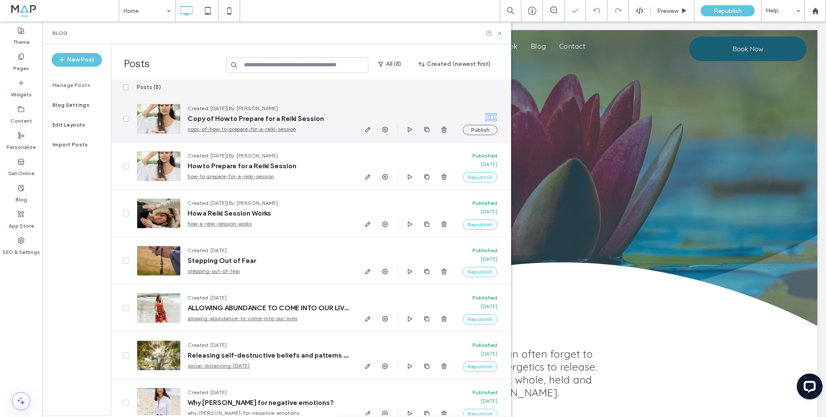
drag, startPoint x: 486, startPoint y: 115, endPoint x: 501, endPoint y: 116, distance: 14.6
click at [501, 116] on div "Draft Publish" at bounding box center [483, 118] width 41 height 47
click at [384, 130] on use "button" at bounding box center [385, 129] width 6 height 6
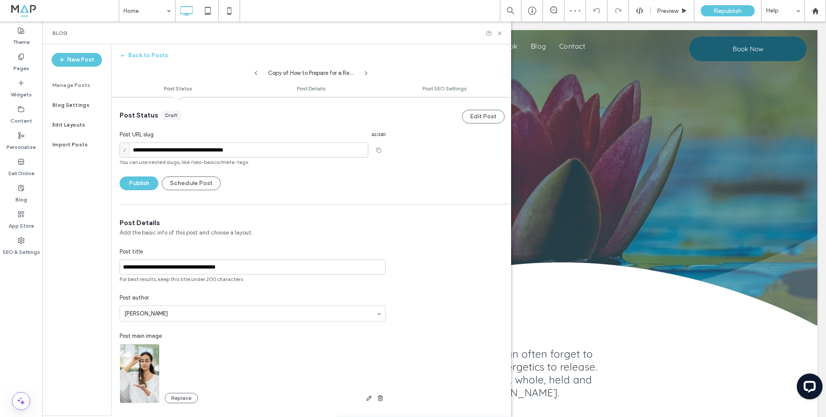
scroll to position [0, 0]
drag, startPoint x: 134, startPoint y: 148, endPoint x: 267, endPoint y: 150, distance: 133.7
click at [267, 150] on input "**********" at bounding box center [244, 149] width 249 height 15
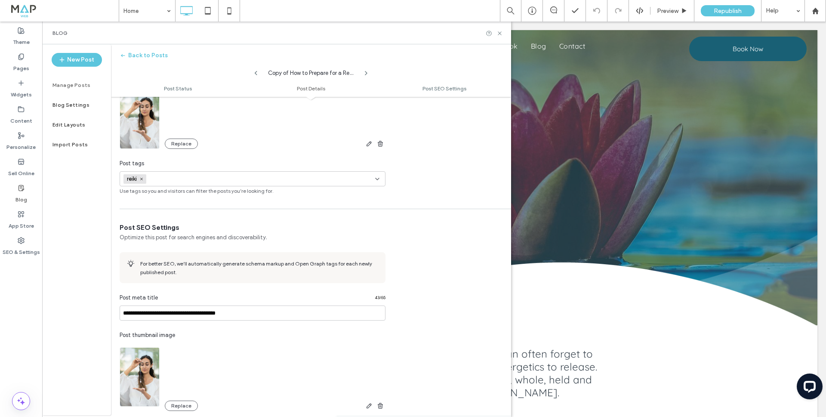
scroll to position [258, 0]
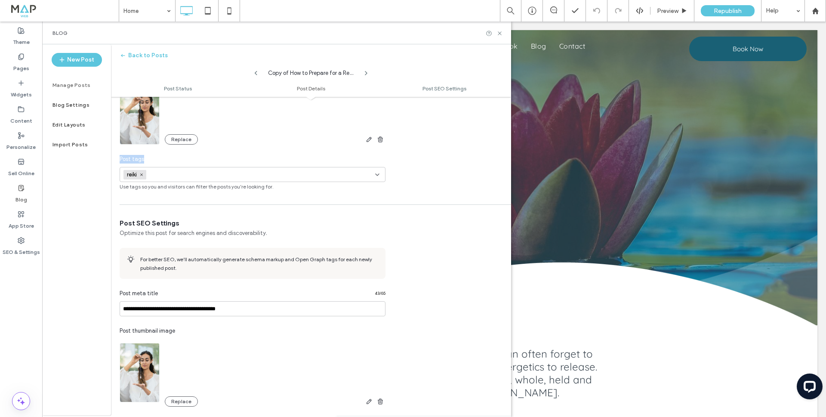
drag, startPoint x: 120, startPoint y: 158, endPoint x: 159, endPoint y: 157, distance: 38.7
click at [159, 157] on div "Post tags" at bounding box center [253, 159] width 266 height 9
click at [165, 176] on input at bounding box center [179, 174] width 59 height 7
click at [158, 160] on div "Post tags" at bounding box center [253, 159] width 266 height 9
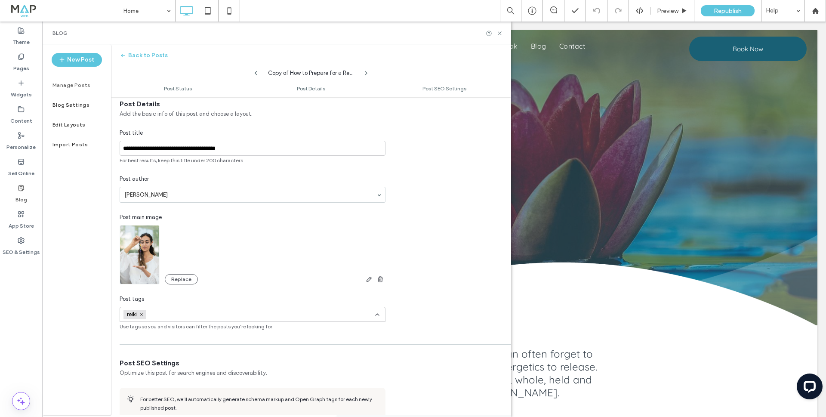
scroll to position [0, 0]
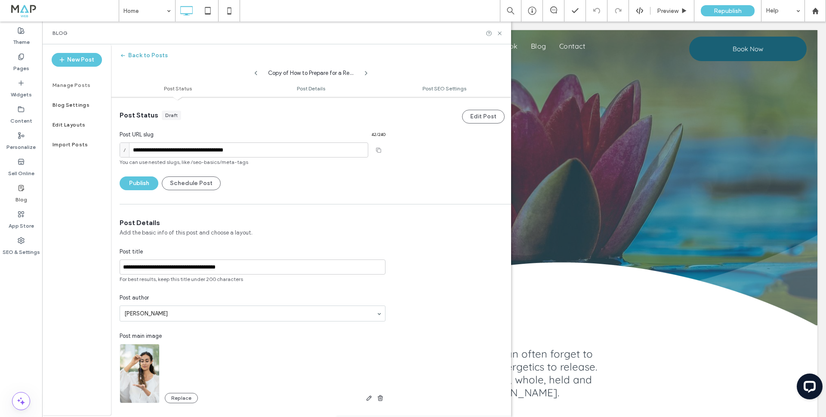
click at [124, 57] on icon "button" at bounding box center [123, 55] width 7 height 7
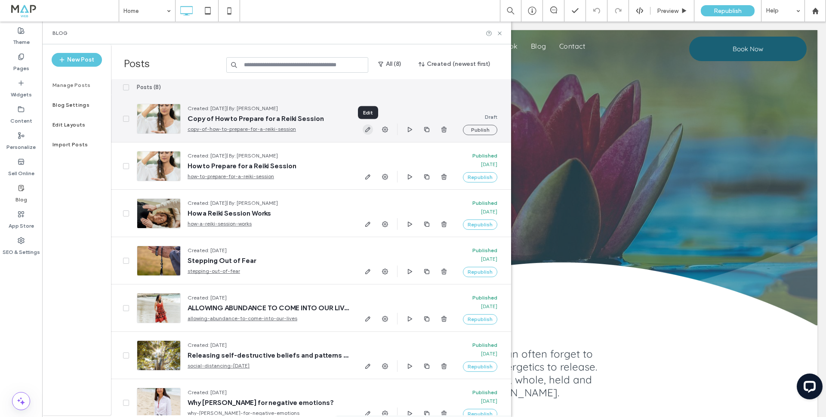
click at [366, 130] on icon "button" at bounding box center [367, 129] width 7 height 7
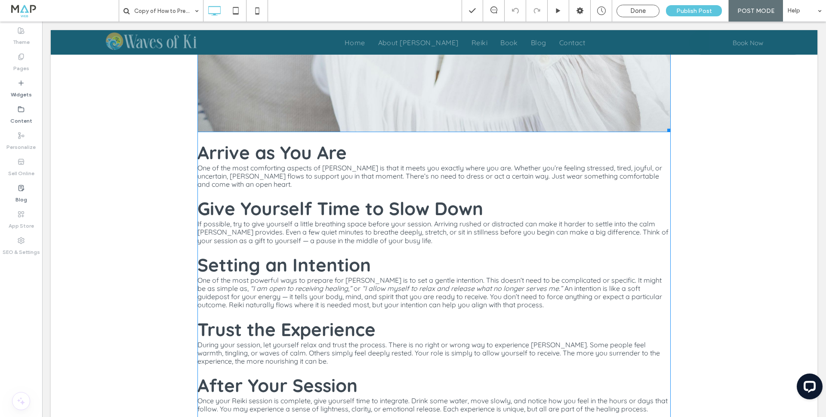
scroll to position [948, 0]
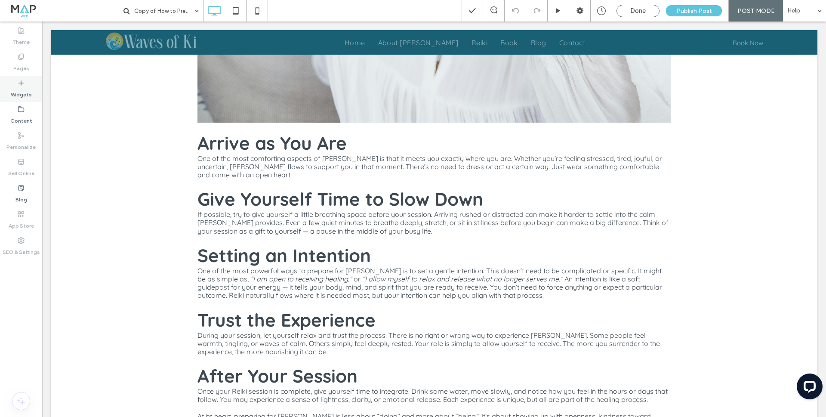
click at [18, 89] on label "Widgets" at bounding box center [21, 92] width 21 height 12
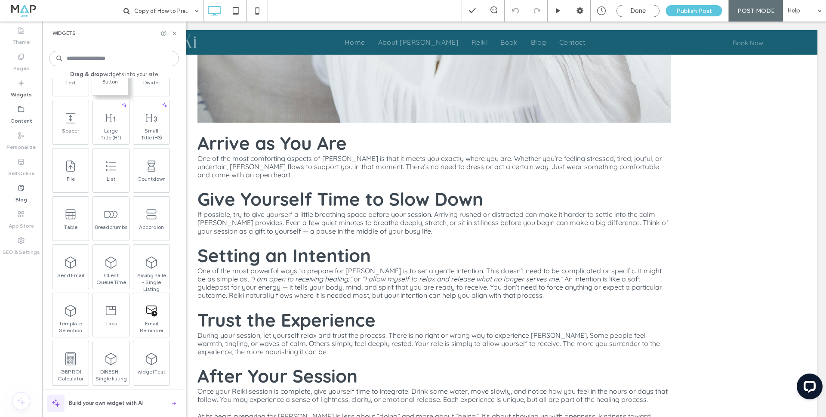
scroll to position [516, 0]
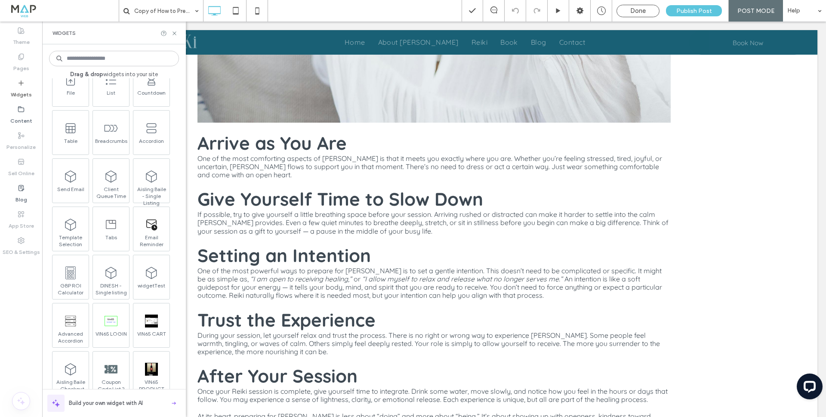
click at [92, 54] on input at bounding box center [114, 58] width 130 height 15
type input "*****"
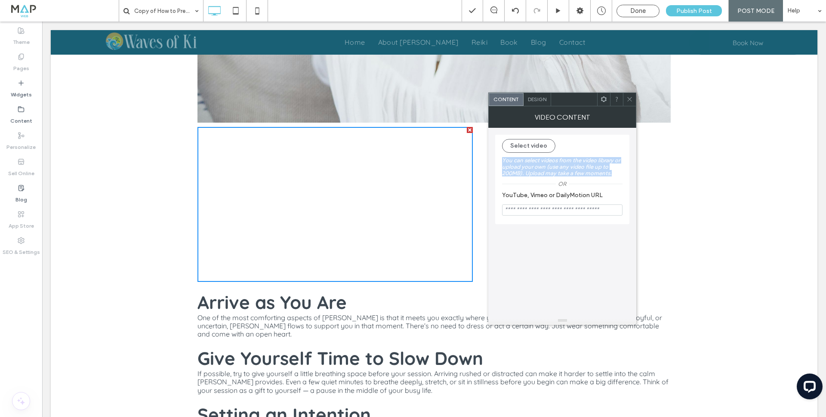
drag, startPoint x: 502, startPoint y: 159, endPoint x: 616, endPoint y: 177, distance: 115.4
click at [616, 177] on label "You can select videos from the video library or upload your own (use any video …" at bounding box center [562, 167] width 120 height 28
click at [506, 174] on label "You can select videos from the video library or upload your own (use any video …" at bounding box center [562, 167] width 120 height 28
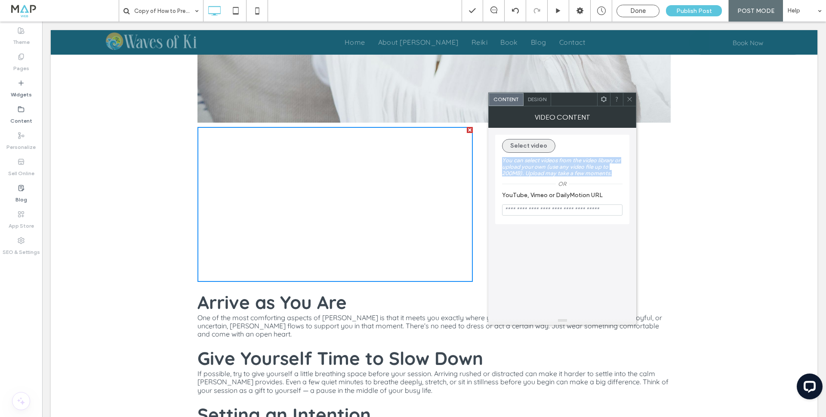
click at [521, 144] on button "Select video" at bounding box center [528, 146] width 53 height 14
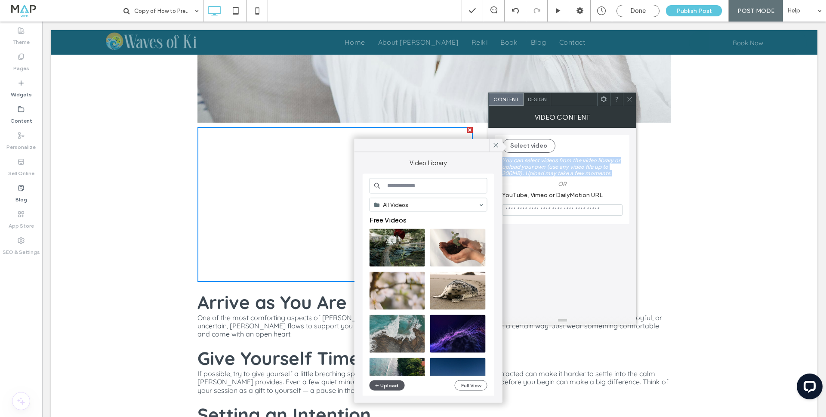
click at [383, 379] on button "Upload" at bounding box center [386, 385] width 35 height 10
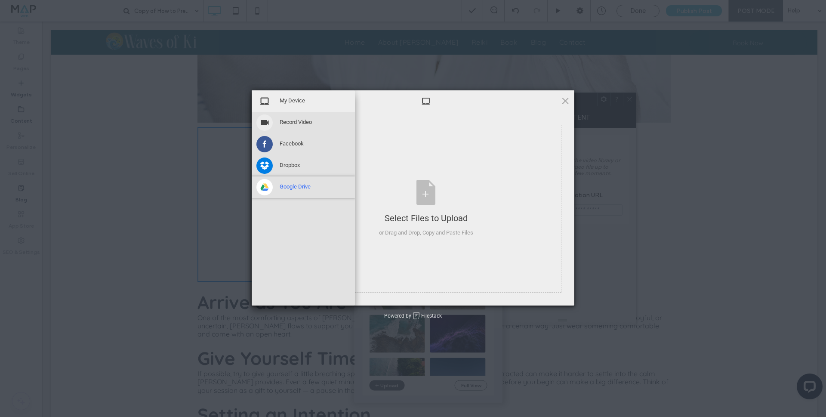
click at [298, 187] on span "Google Drive" at bounding box center [294, 187] width 31 height 8
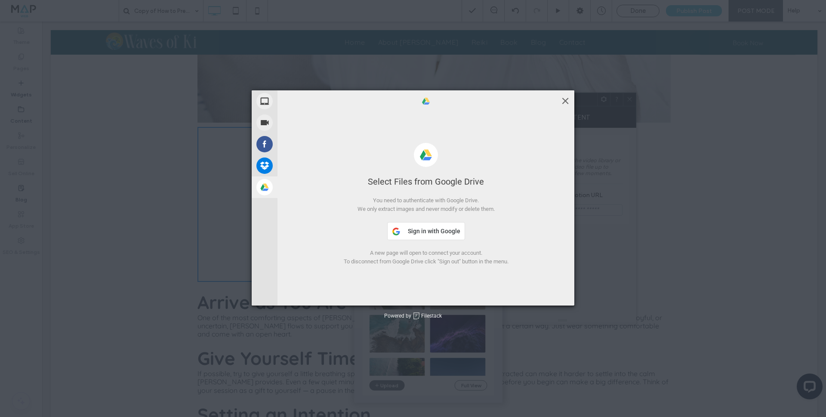
click at [564, 101] on span at bounding box center [564, 100] width 9 height 9
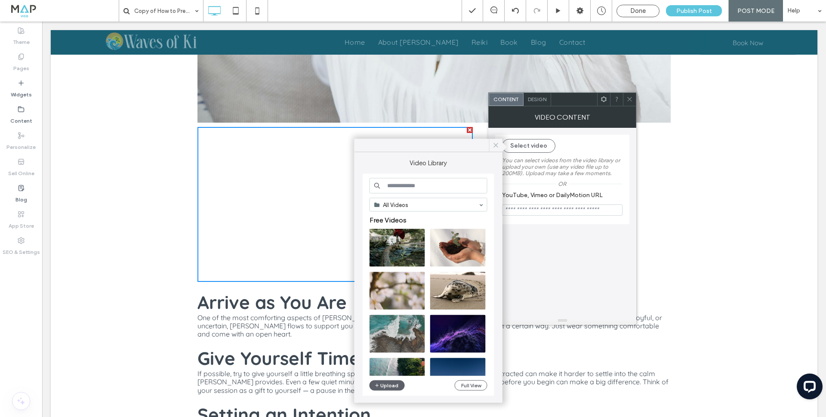
click at [497, 145] on icon at bounding box center [496, 145] width 8 height 8
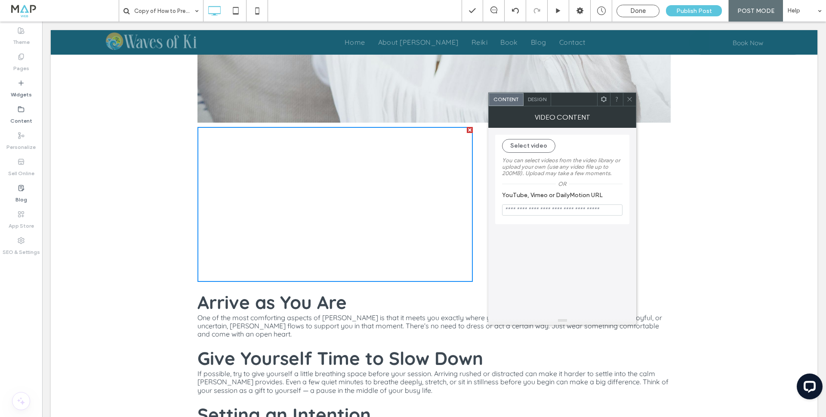
click at [630, 101] on icon at bounding box center [629, 99] width 6 height 6
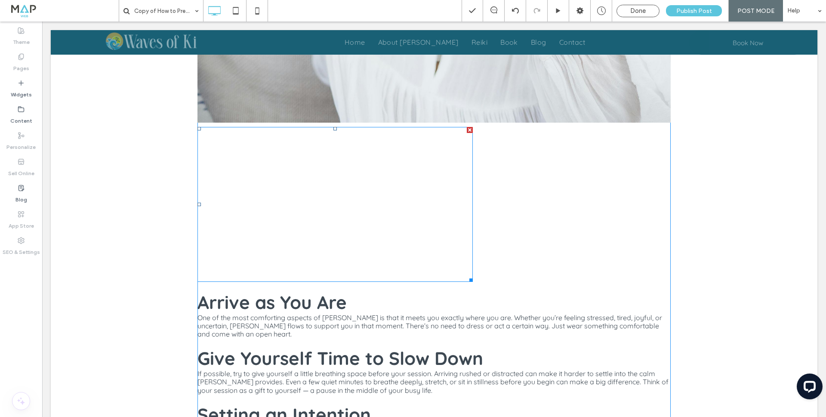
click at [470, 130] on div at bounding box center [470, 130] width 6 height 6
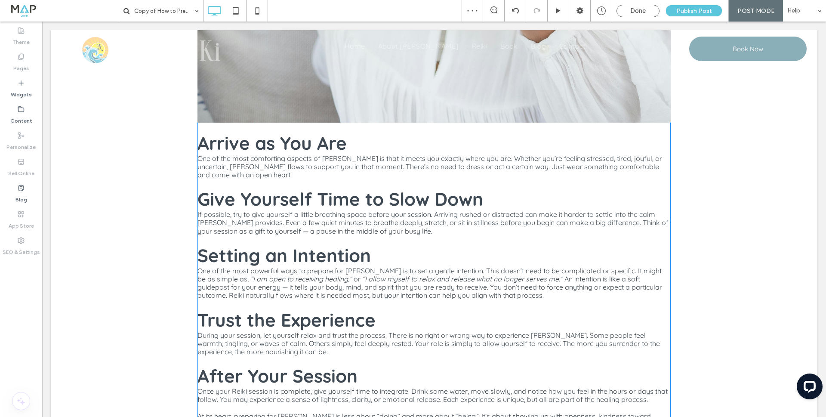
click at [640, 11] on span "Done" at bounding box center [637, 11] width 15 height 8
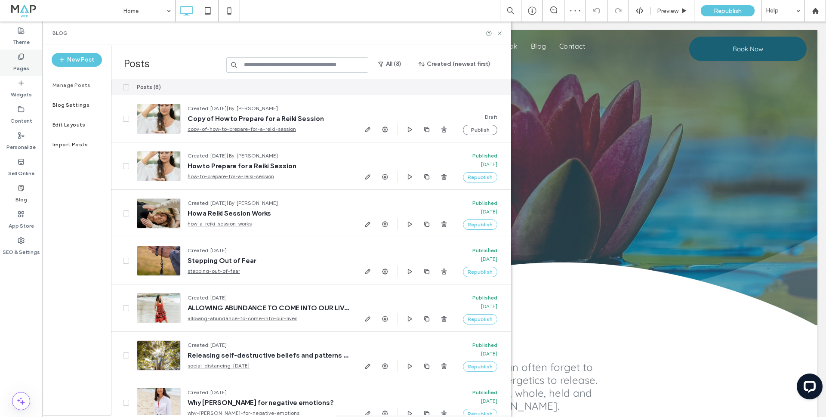
click at [16, 60] on label "Pages" at bounding box center [21, 66] width 16 height 12
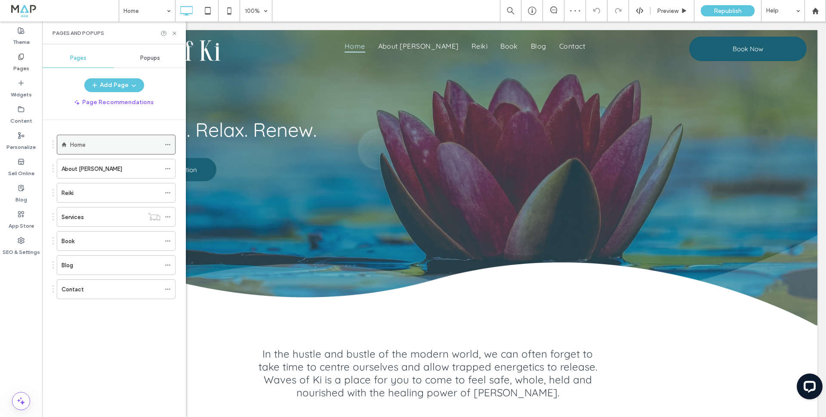
click at [113, 146] on div "Home" at bounding box center [115, 144] width 90 height 9
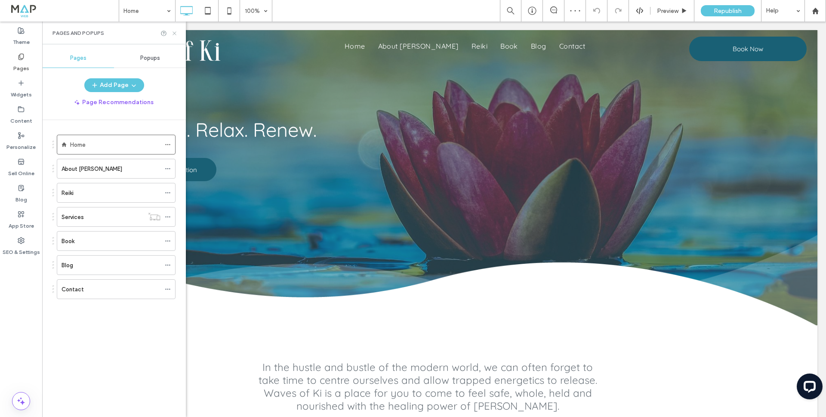
click at [175, 31] on icon at bounding box center [174, 33] width 6 height 6
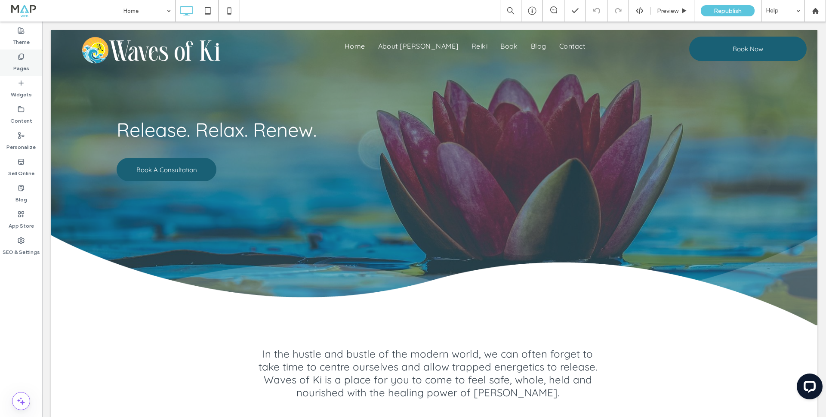
click at [19, 71] on label "Pages" at bounding box center [21, 66] width 16 height 12
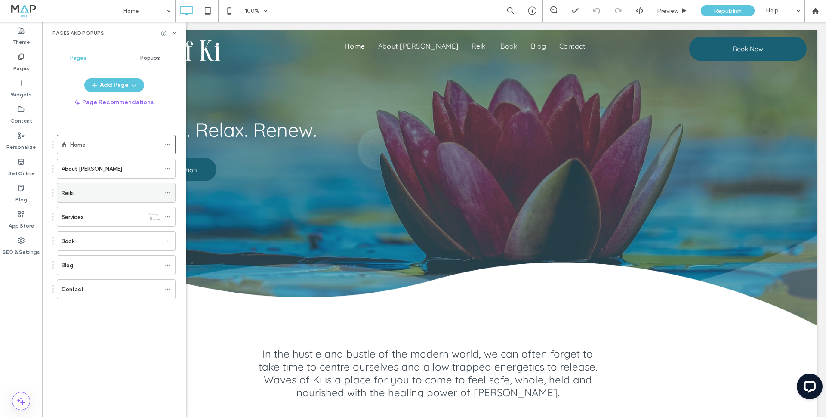
click at [79, 191] on div "Reiki" at bounding box center [110, 192] width 99 height 9
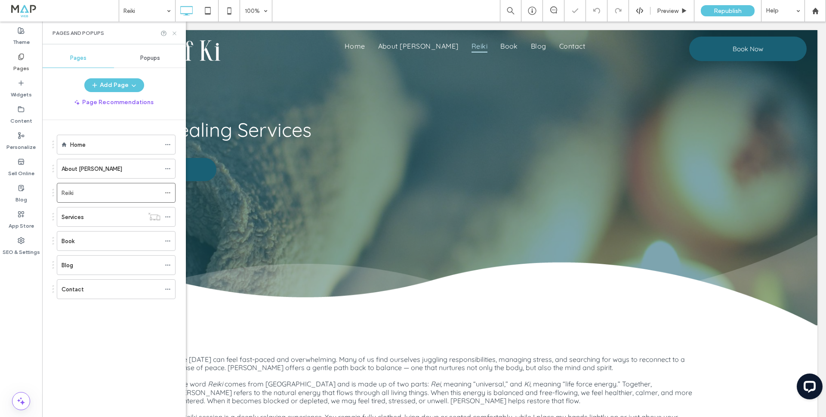
click at [175, 34] on icon at bounding box center [174, 33] width 6 height 6
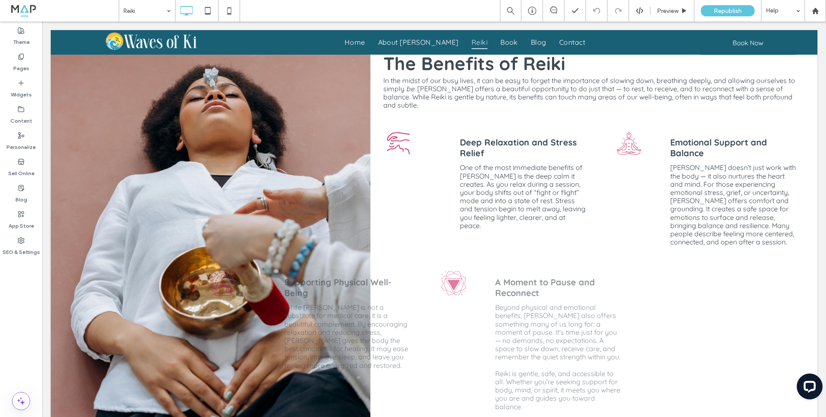
scroll to position [537, 0]
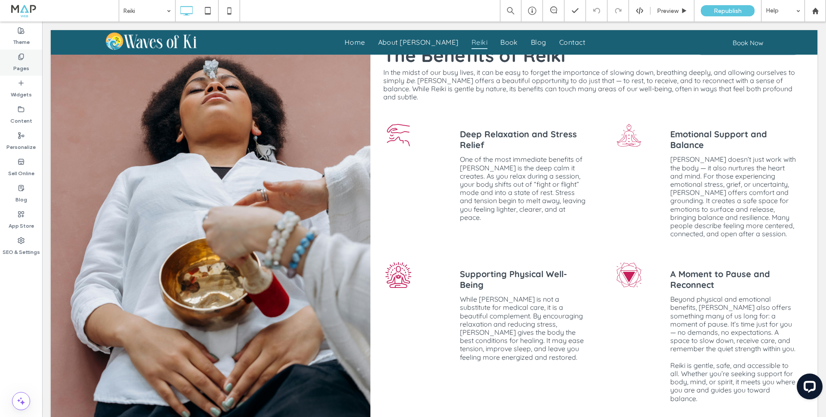
click at [17, 55] on div "Pages" at bounding box center [21, 62] width 42 height 26
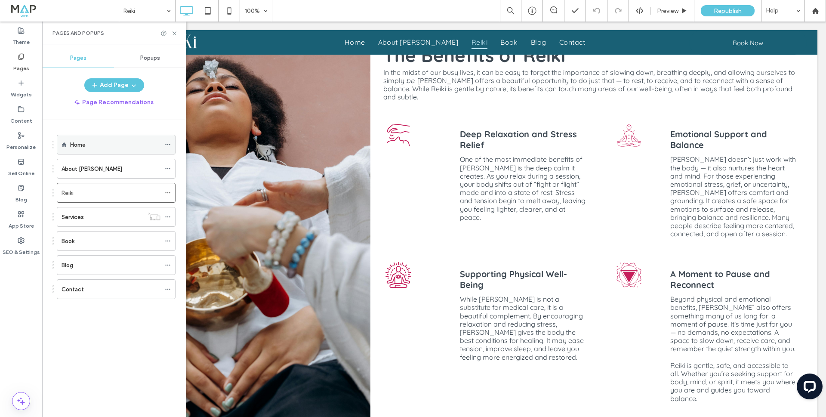
click at [93, 143] on div "Home" at bounding box center [115, 144] width 90 height 9
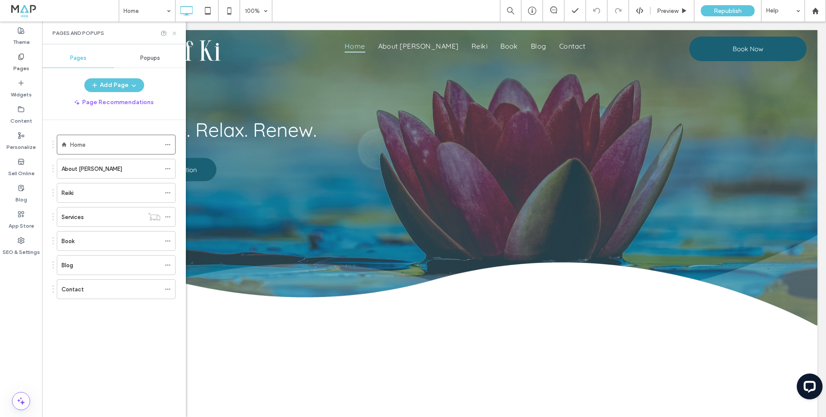
scroll to position [0, 0]
click at [175, 33] on use at bounding box center [173, 32] width 3 height 3
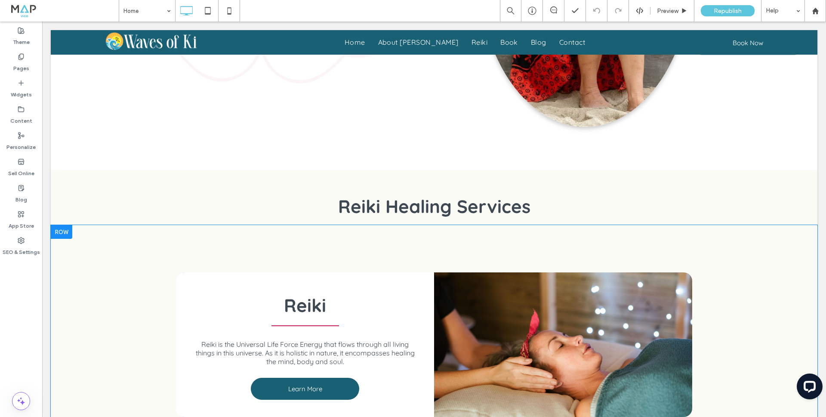
scroll to position [795, 0]
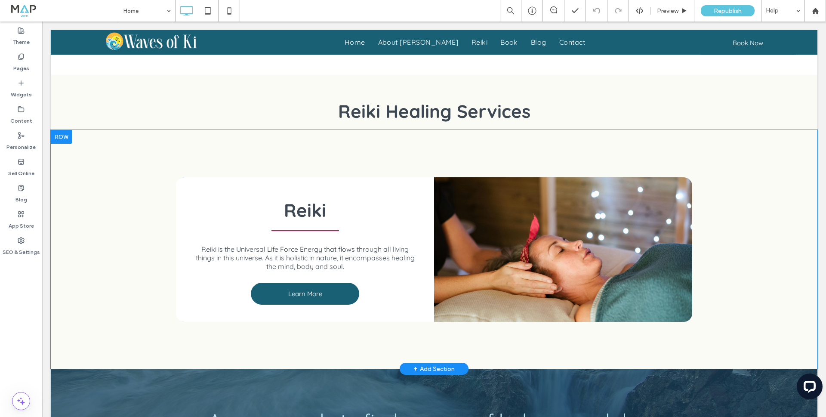
click at [60, 135] on div at bounding box center [61, 137] width 21 height 14
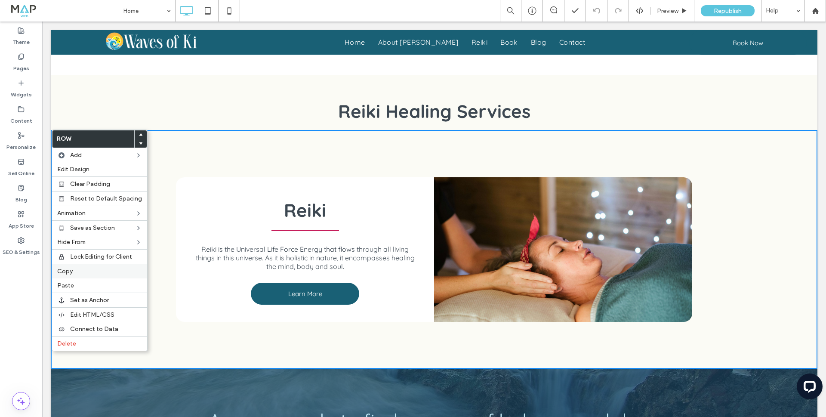
click at [76, 276] on div "Copy" at bounding box center [99, 271] width 95 height 15
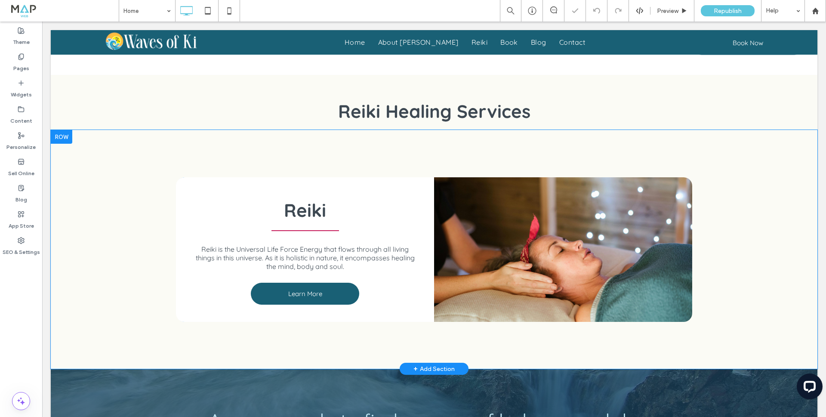
click at [61, 137] on div at bounding box center [61, 137] width 21 height 14
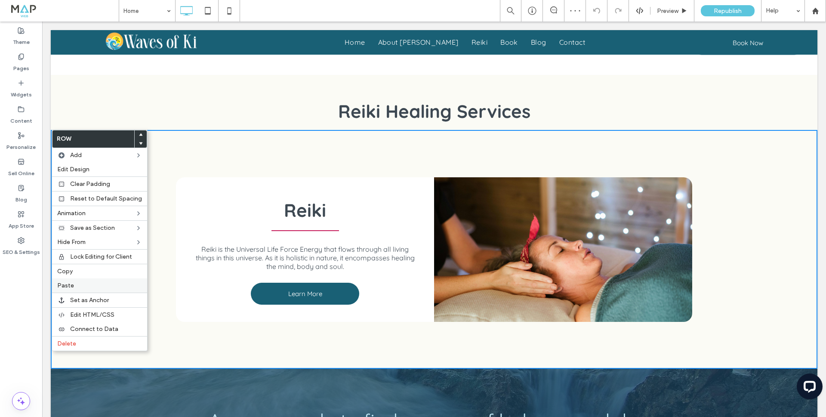
click at [79, 282] on label "Paste" at bounding box center [99, 285] width 85 height 7
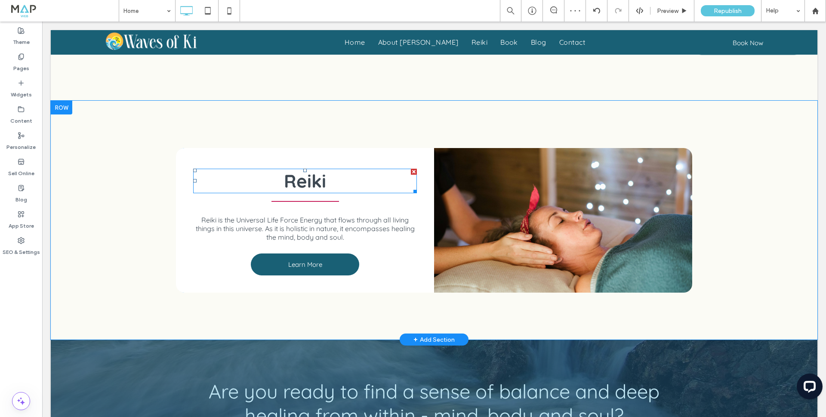
scroll to position [1075, 0]
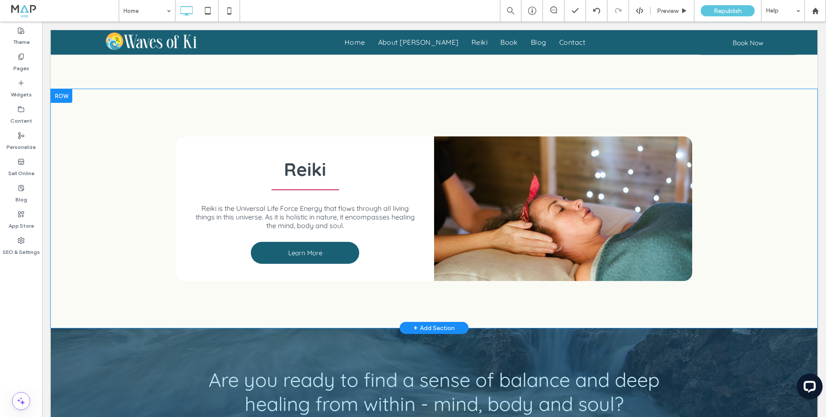
click at [538, 172] on div "Click To Paste" at bounding box center [563, 208] width 258 height 144
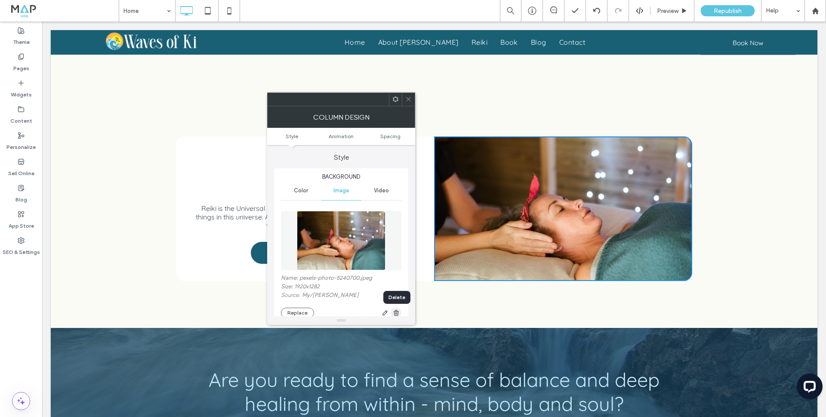
click at [396, 313] on icon "button" at bounding box center [396, 312] width 7 height 7
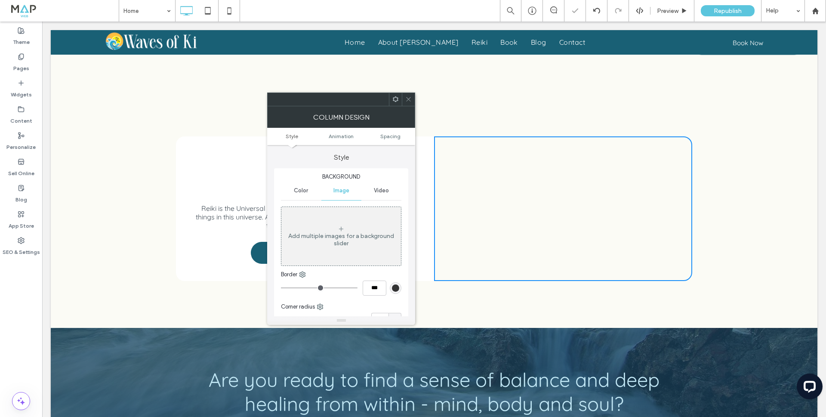
click at [410, 99] on icon at bounding box center [408, 99] width 6 height 6
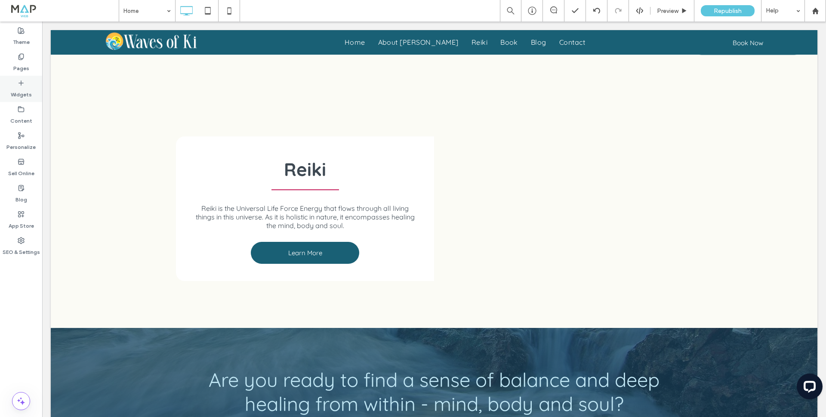
click at [19, 85] on icon at bounding box center [21, 83] width 7 height 7
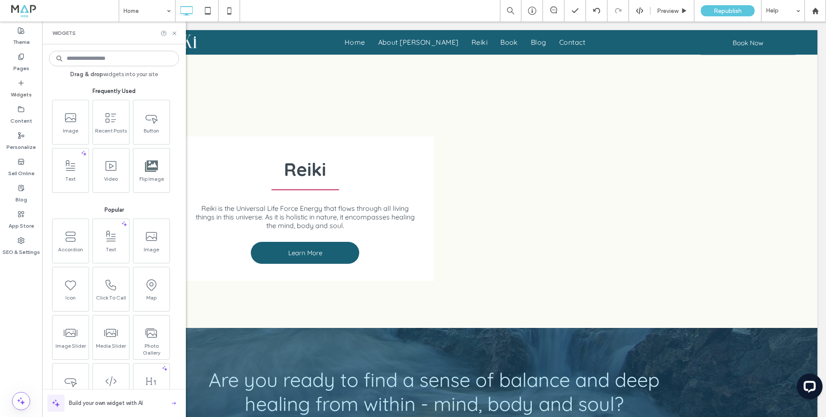
click at [82, 61] on input at bounding box center [114, 58] width 130 height 15
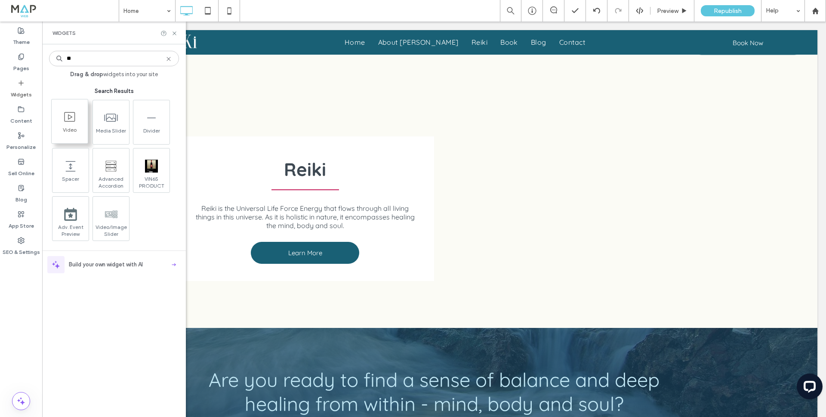
type input "**"
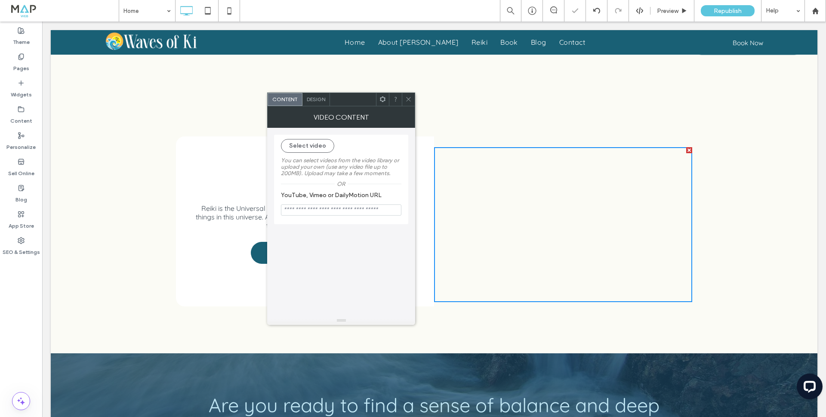
click at [409, 101] on use at bounding box center [408, 99] width 4 height 4
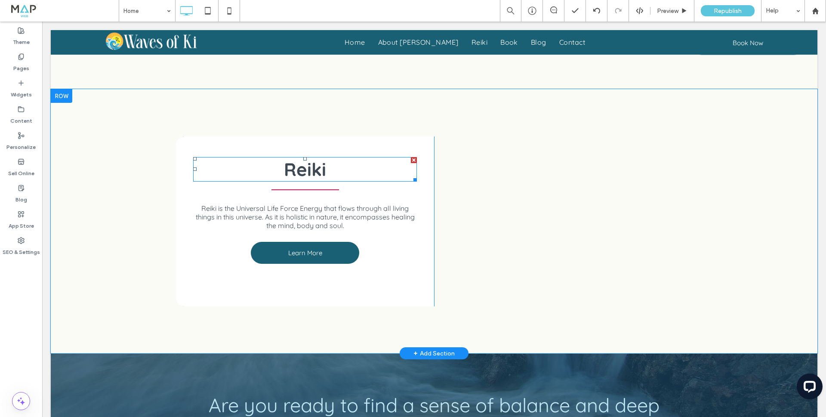
click at [309, 169] on span "Reiki" at bounding box center [305, 169] width 42 height 23
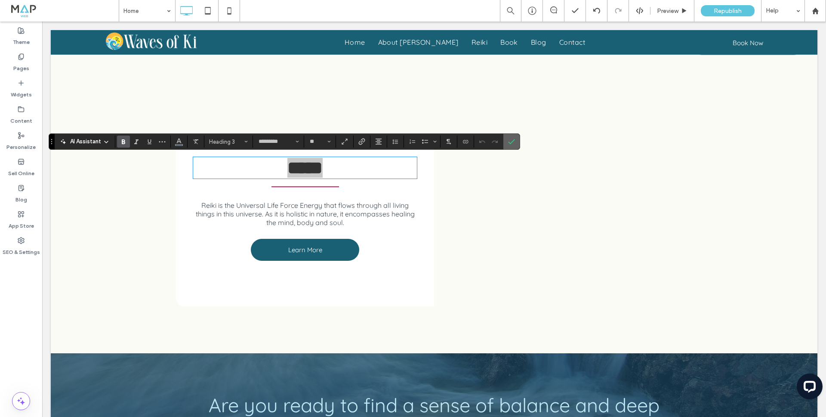
drag, startPoint x: 511, startPoint y: 142, endPoint x: 350, endPoint y: 149, distance: 161.4
click at [511, 142] on use "Confirm" at bounding box center [511, 141] width 7 height 5
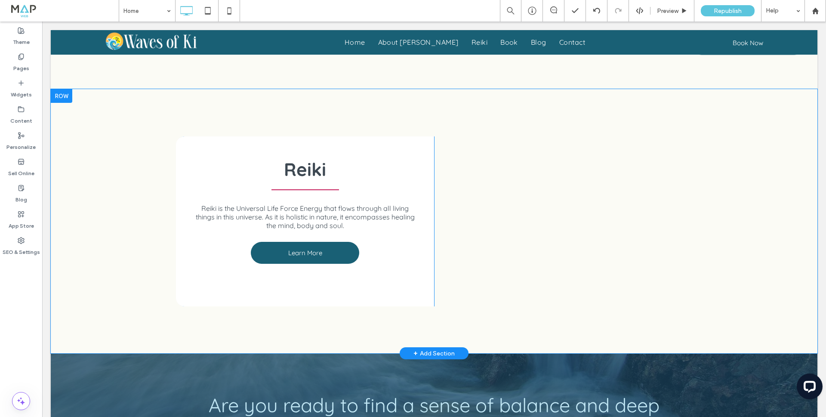
click at [427, 139] on div "Reiki Reiki is the Universal Life Force Energy that flows through all living th…" at bounding box center [305, 221] width 258 height 170
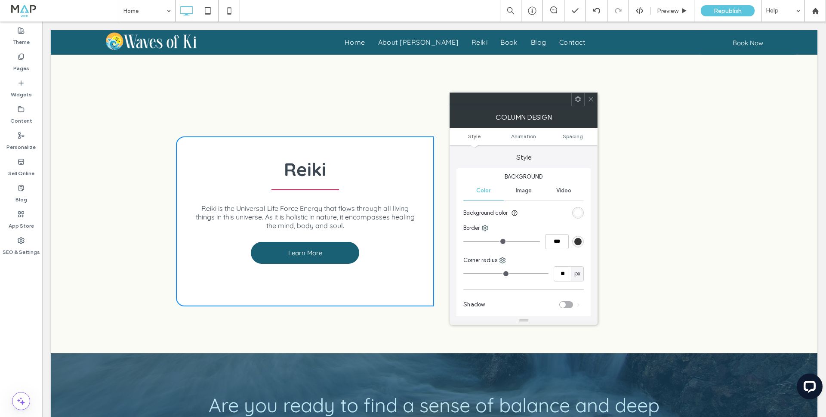
click at [592, 98] on icon at bounding box center [590, 99] width 6 height 6
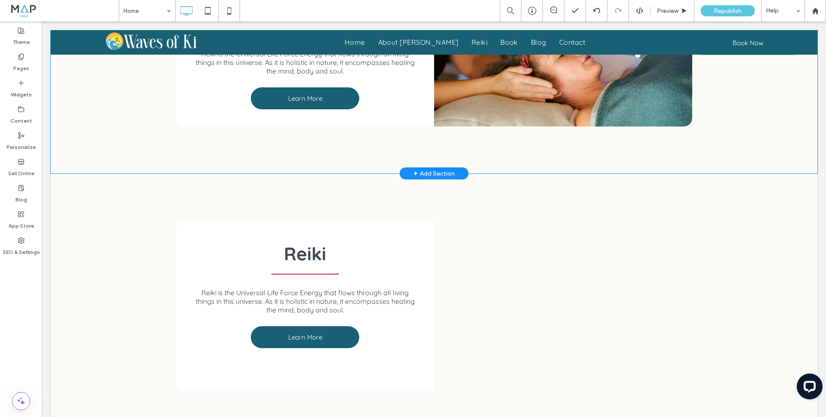
scroll to position [967, 0]
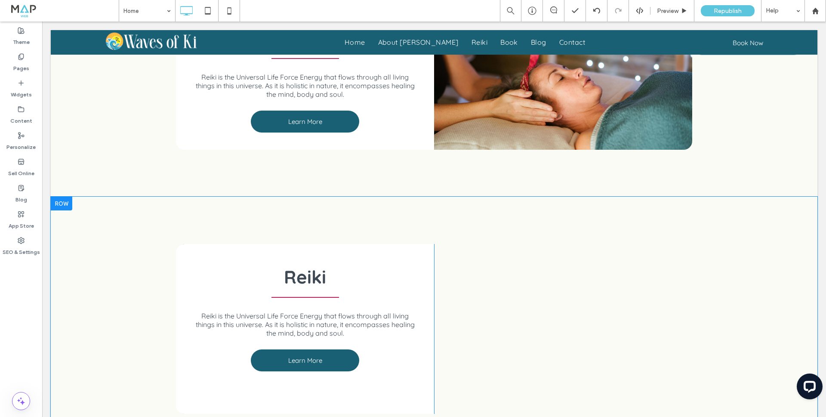
click at [64, 207] on div at bounding box center [61, 204] width 21 height 14
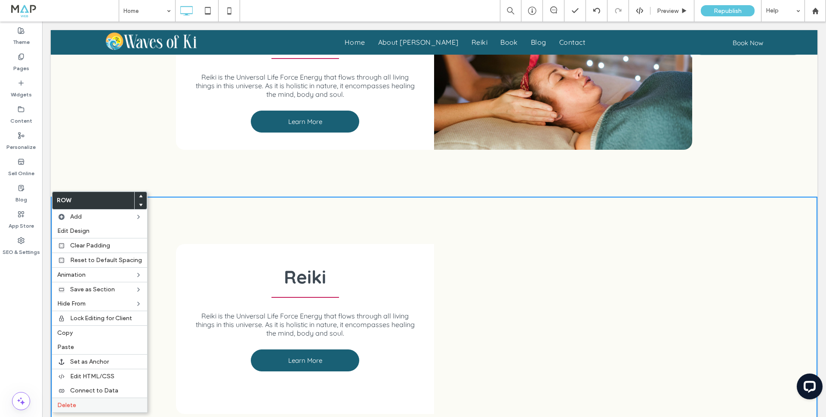
click at [80, 402] on label "Delete" at bounding box center [99, 404] width 85 height 7
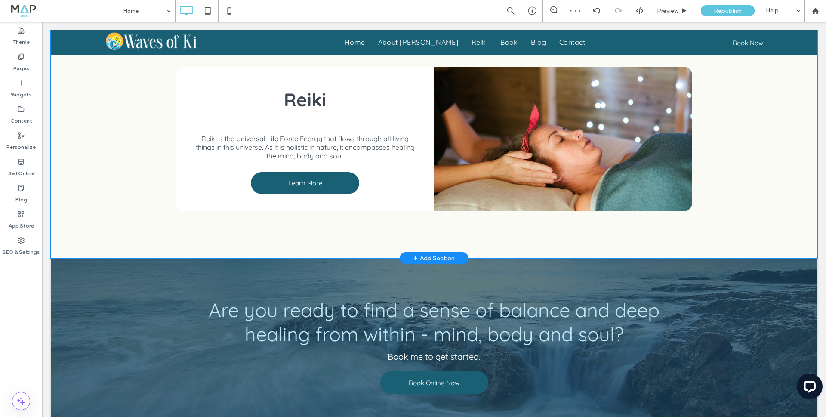
scroll to position [860, 0]
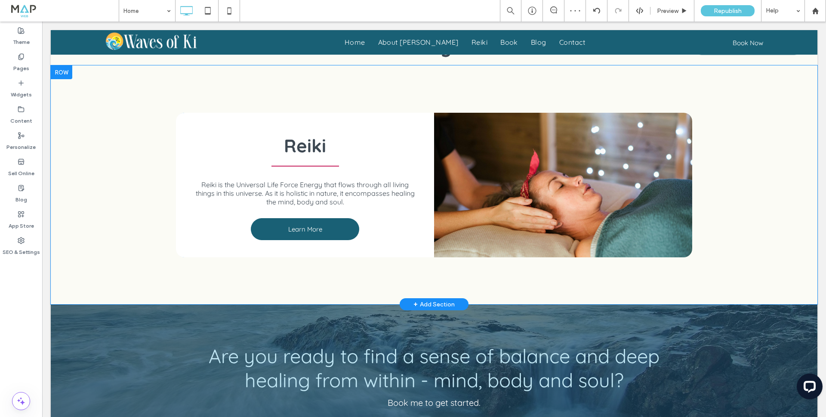
click at [65, 73] on div at bounding box center [61, 72] width 21 height 14
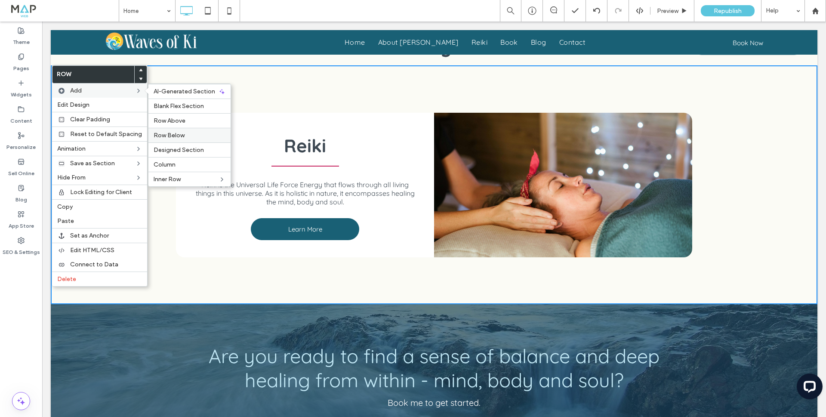
click at [165, 135] on span "Row Below" at bounding box center [169, 135] width 31 height 7
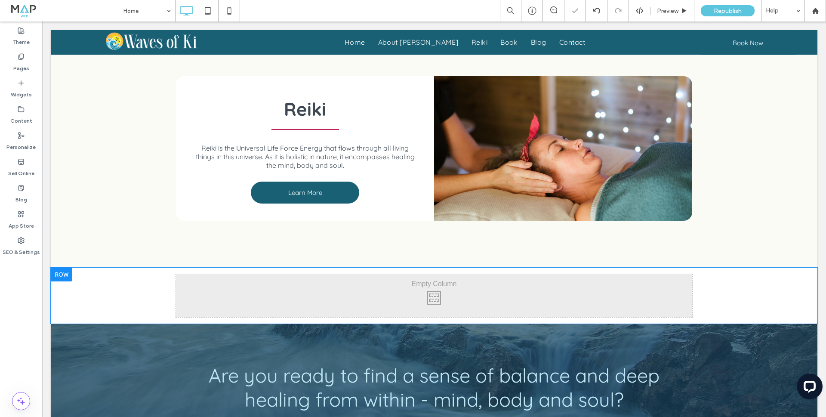
scroll to position [967, 0]
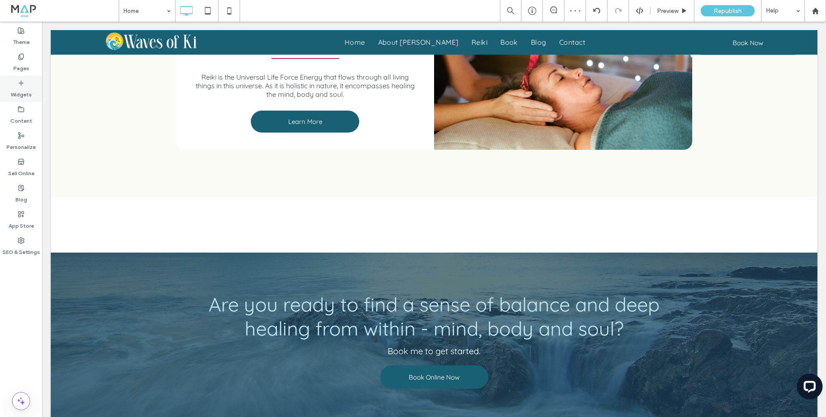
click at [23, 85] on icon at bounding box center [21, 83] width 7 height 7
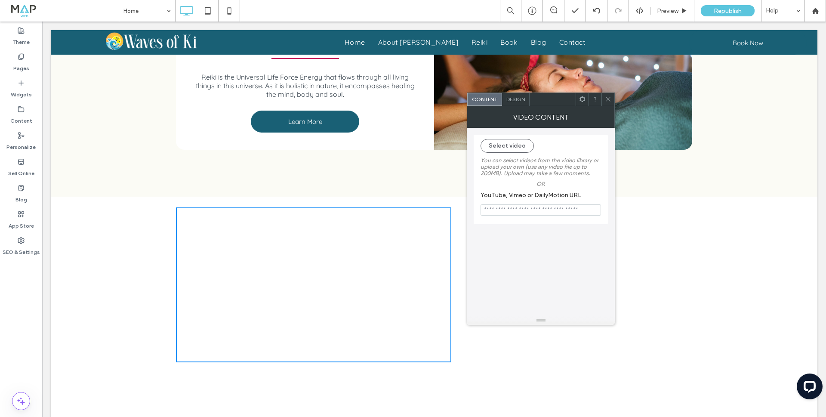
click at [611, 100] on div at bounding box center [607, 99] width 13 height 13
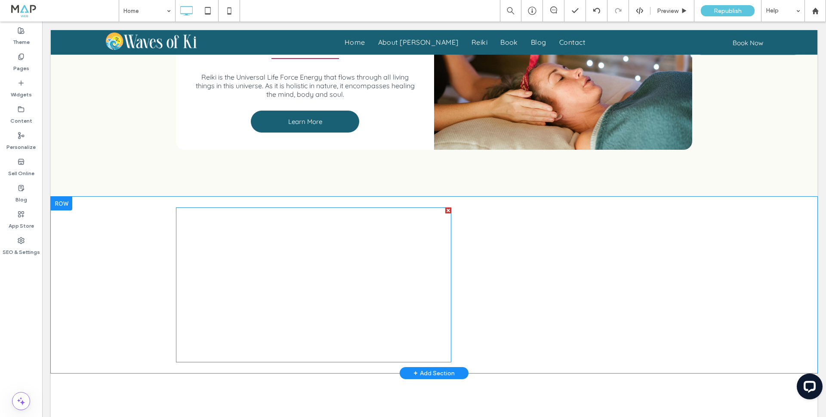
click at [356, 230] on span at bounding box center [313, 284] width 275 height 155
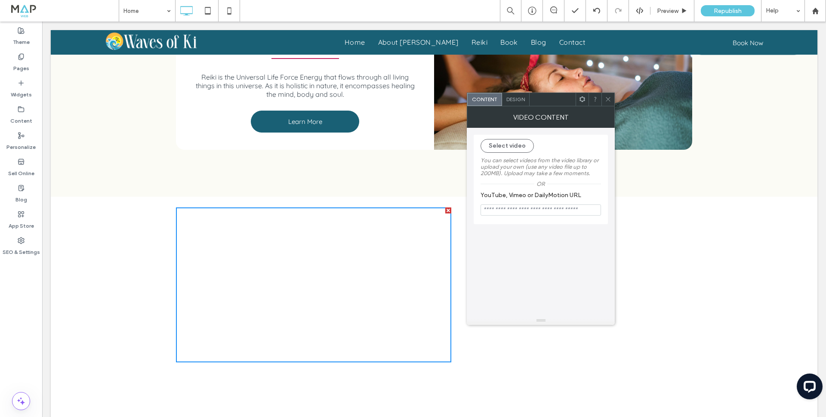
click at [605, 101] on icon at bounding box center [608, 99] width 6 height 6
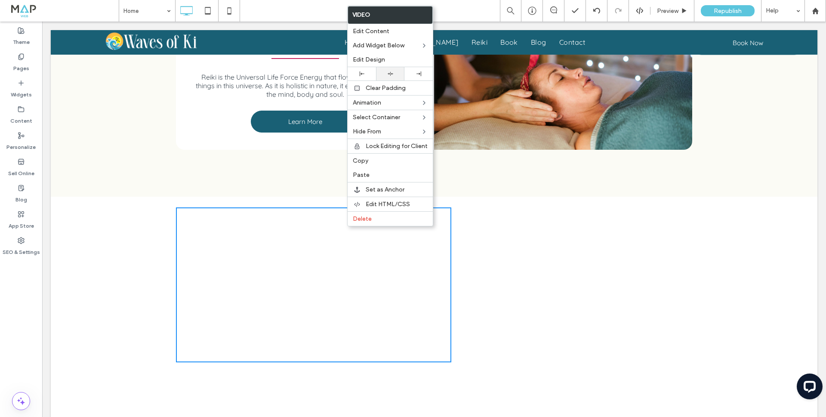
click at [387, 75] on div at bounding box center [390, 74] width 20 height 6
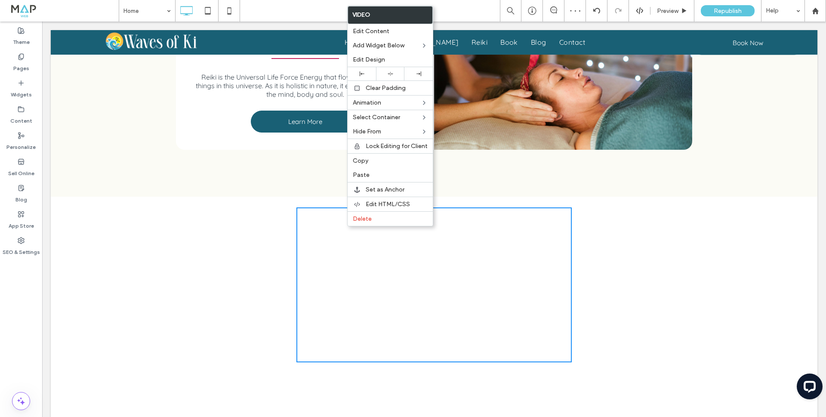
click at [215, 229] on div "Click To Paste Click To Paste" at bounding box center [434, 284] width 516 height 163
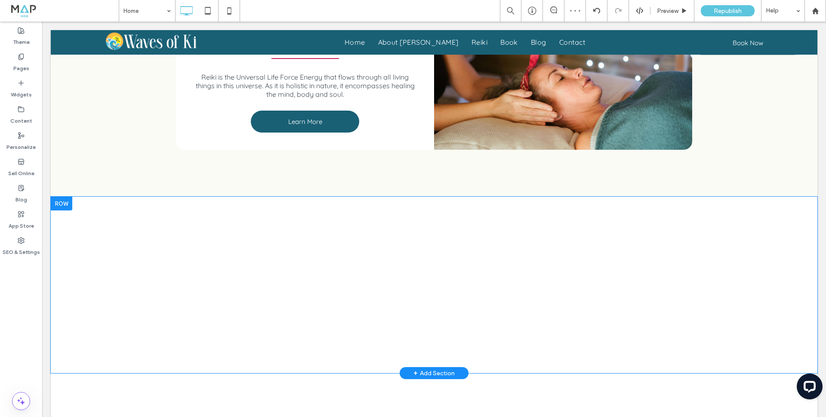
click at [63, 204] on div at bounding box center [61, 204] width 21 height 14
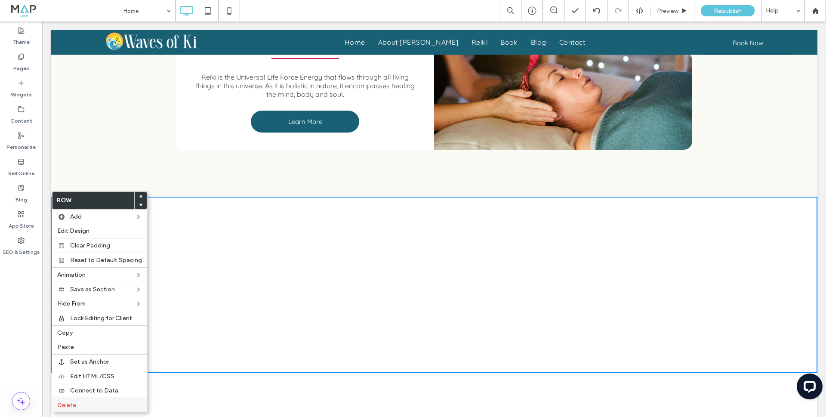
click at [70, 404] on span "Delete" at bounding box center [66, 404] width 19 height 7
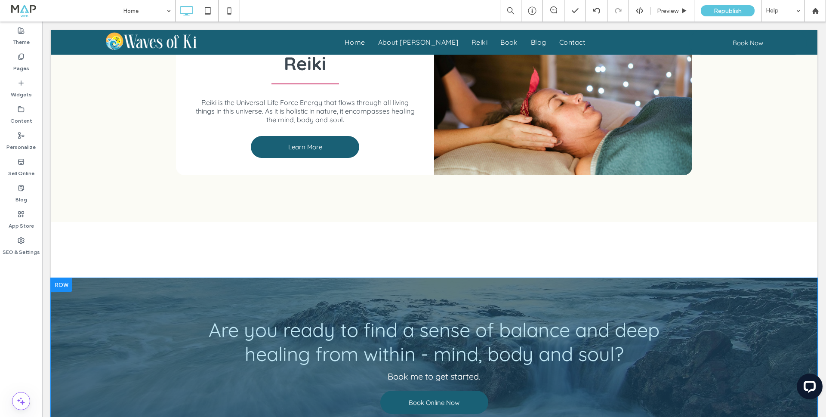
scroll to position [989, 0]
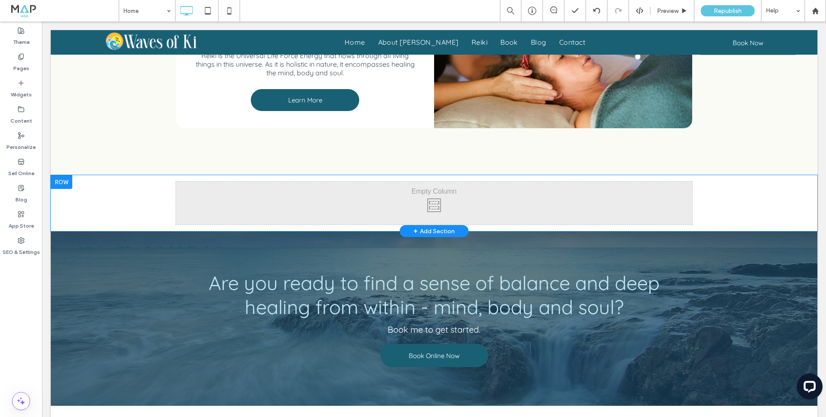
click at [64, 183] on div at bounding box center [61, 182] width 21 height 14
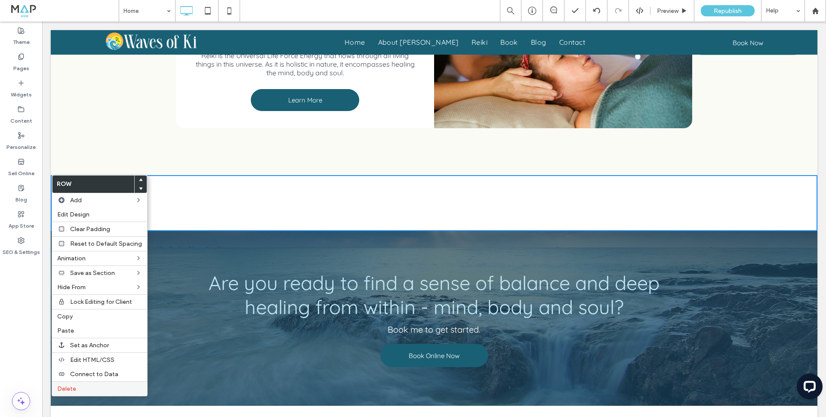
click at [71, 390] on span "Delete" at bounding box center [66, 388] width 19 height 7
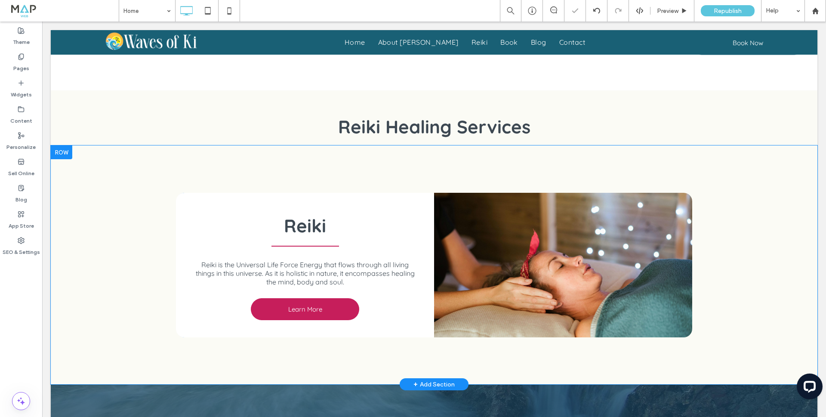
scroll to position [774, 0]
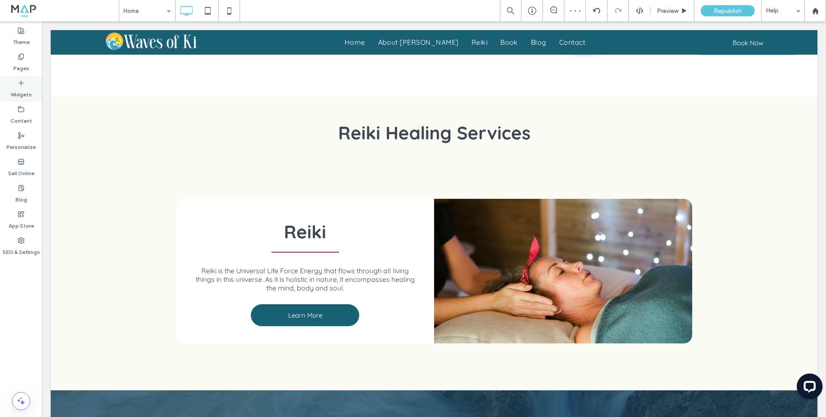
click at [21, 85] on icon at bounding box center [21, 83] width 7 height 7
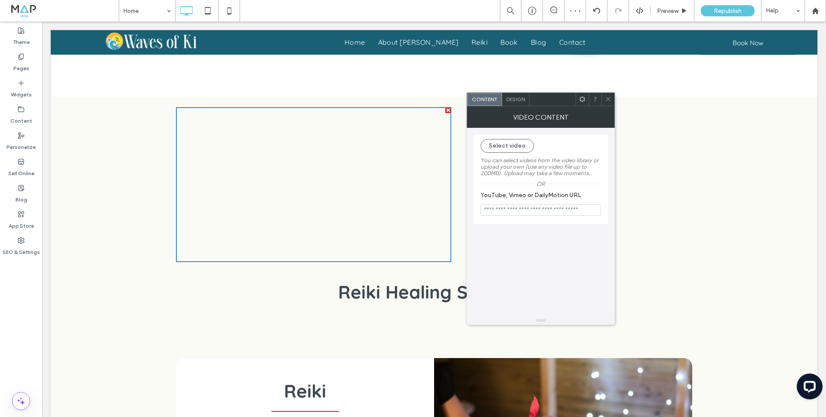
click at [608, 99] on use at bounding box center [608, 99] width 4 height 4
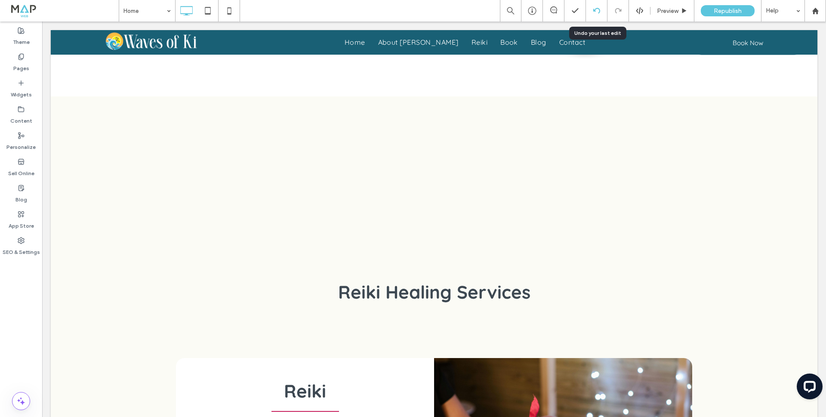
click at [589, 9] on div at bounding box center [596, 10] width 21 height 7
click at [23, 89] on label "Widgets" at bounding box center [21, 92] width 21 height 12
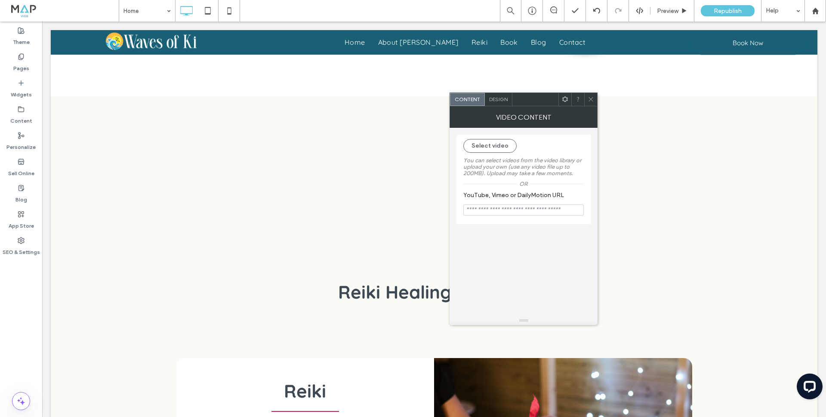
click at [500, 210] on input "YouTube, Vimeo or DailyMotion URL" at bounding box center [523, 209] width 120 height 11
paste input "**********"
type input "**********"
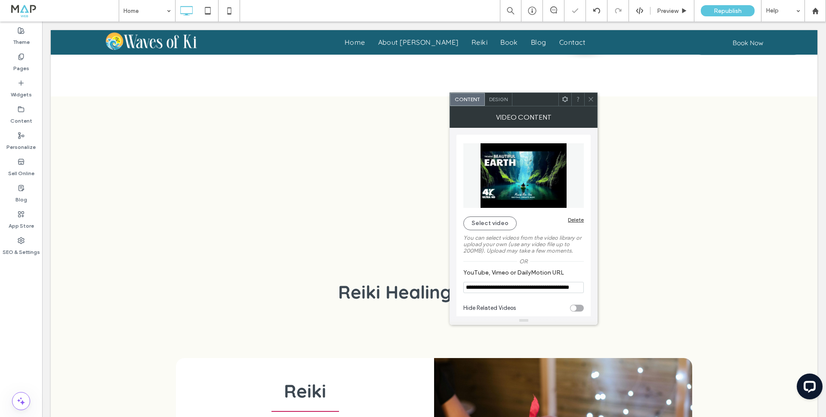
click at [589, 99] on icon at bounding box center [590, 99] width 6 height 6
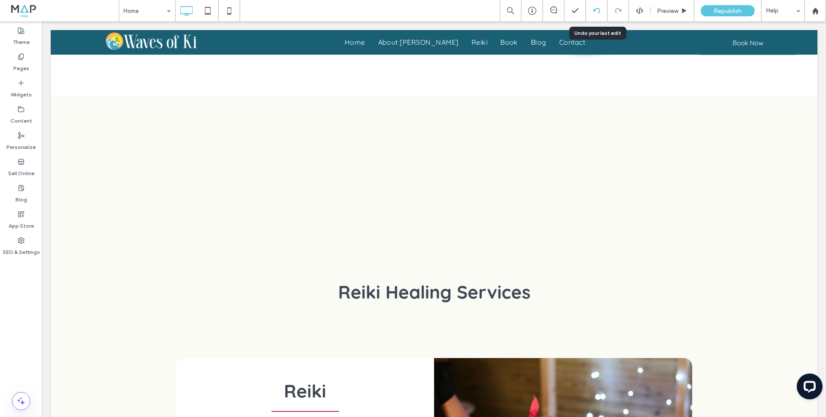
click at [594, 9] on icon at bounding box center [596, 10] width 7 height 7
click at [592, 11] on div at bounding box center [596, 10] width 21 height 7
click at [21, 190] on icon at bounding box center [21, 187] width 7 height 7
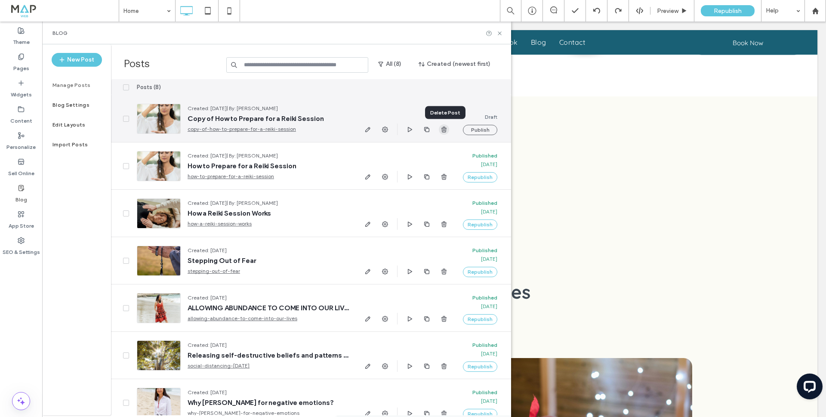
click at [442, 129] on icon "button" at bounding box center [443, 129] width 7 height 7
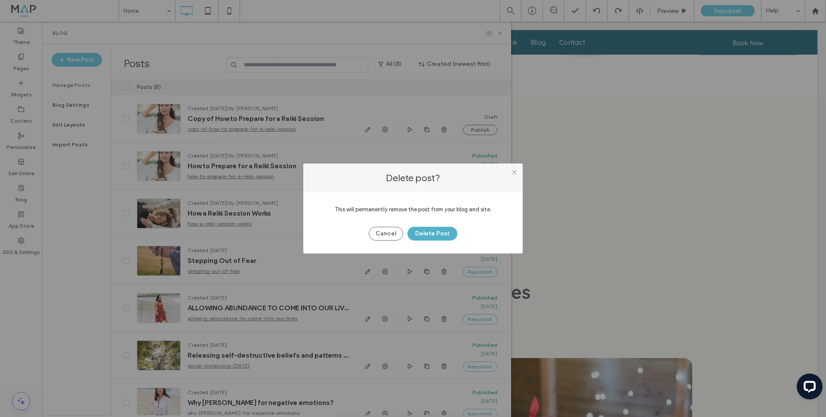
click at [430, 233] on button "Delete Post" at bounding box center [432, 234] width 50 height 14
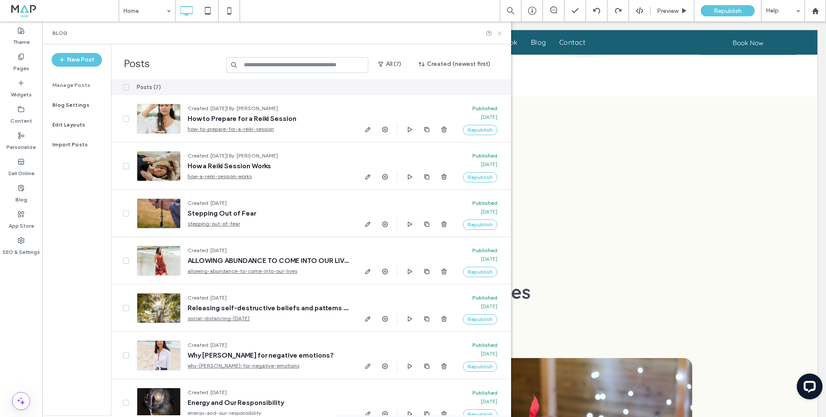
click at [499, 33] on use at bounding box center [498, 32] width 3 height 3
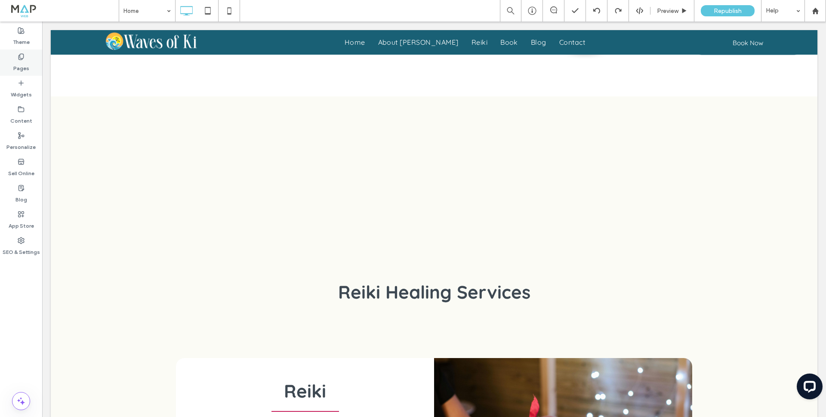
click at [31, 62] on div "Pages" at bounding box center [21, 62] width 42 height 26
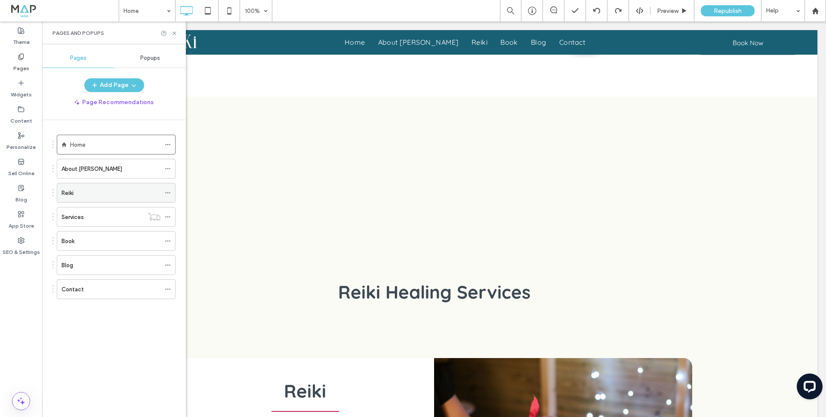
click at [98, 195] on div "Reiki" at bounding box center [110, 192] width 99 height 9
click at [175, 32] on use at bounding box center [173, 32] width 3 height 3
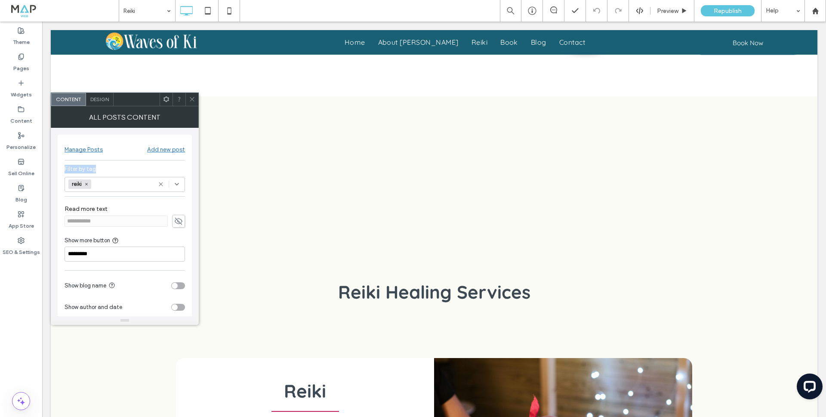
drag, startPoint x: 62, startPoint y: 168, endPoint x: 96, endPoint y: 168, distance: 33.5
click at [96, 168] on div "**********" at bounding box center [125, 250] width 134 height 230
click at [192, 99] on use at bounding box center [192, 99] width 4 height 4
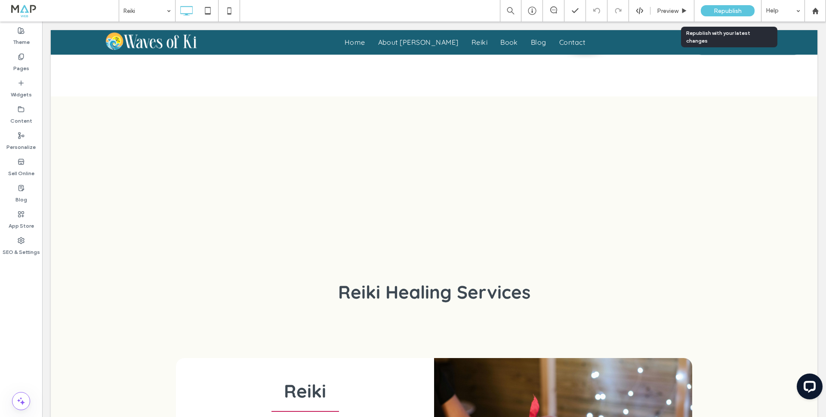
click at [725, 8] on span "Republish" at bounding box center [727, 10] width 28 height 7
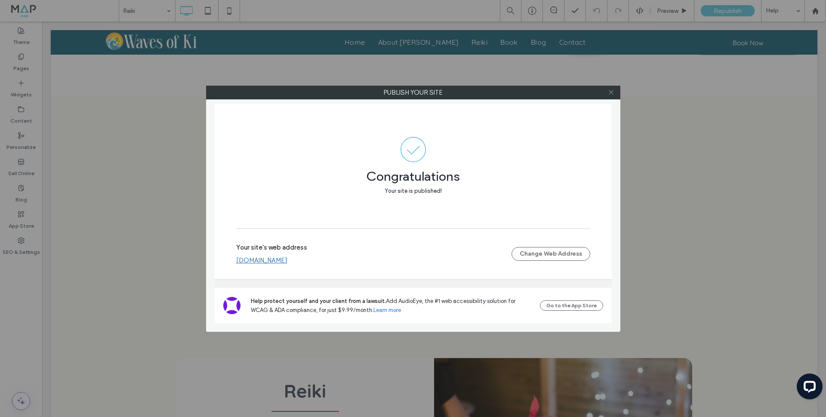
click at [610, 93] on icon at bounding box center [611, 92] width 6 height 6
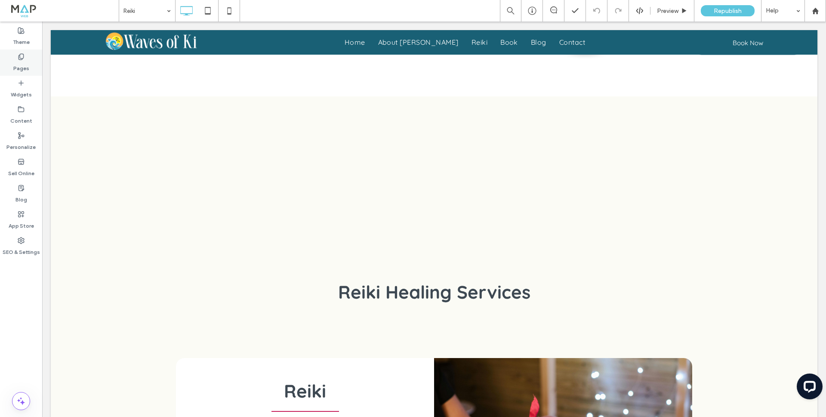
click at [25, 55] on div "Pages" at bounding box center [21, 62] width 42 height 26
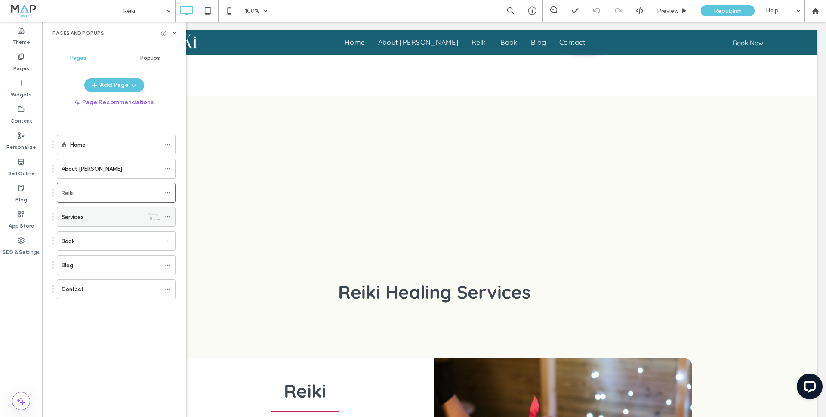
click at [82, 216] on label "Services" at bounding box center [72, 216] width 22 height 15
click at [80, 191] on div "Reiki" at bounding box center [110, 192] width 99 height 9
click at [168, 193] on icon at bounding box center [168, 193] width 6 height 6
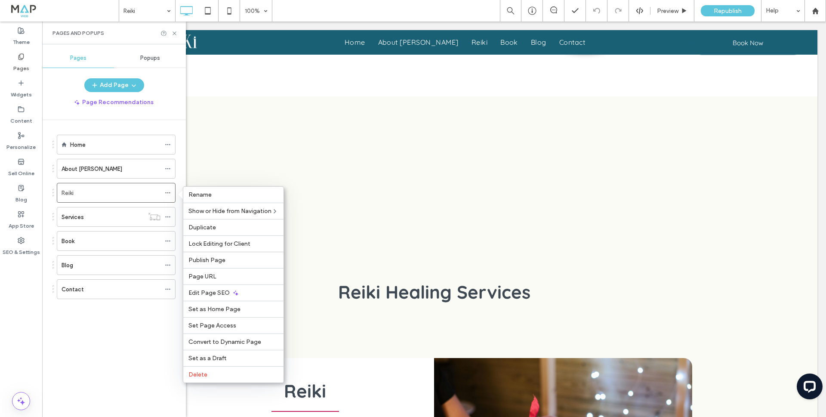
click at [178, 180] on div "Home About Becky Reiki Services Book Blog Contact" at bounding box center [118, 266] width 133 height 292
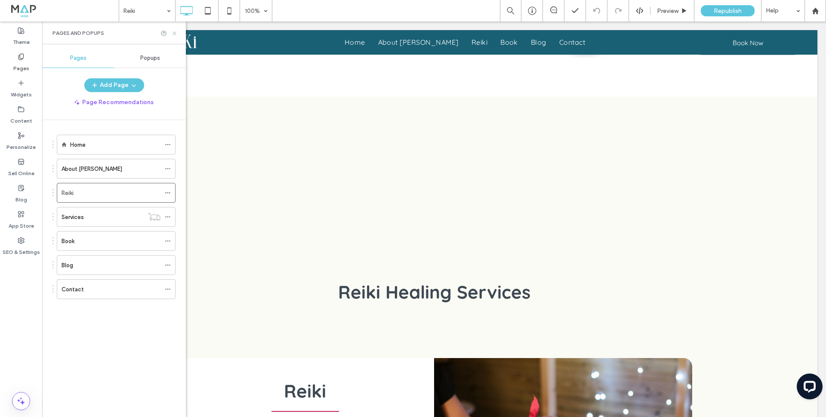
click at [175, 34] on icon at bounding box center [174, 33] width 6 height 6
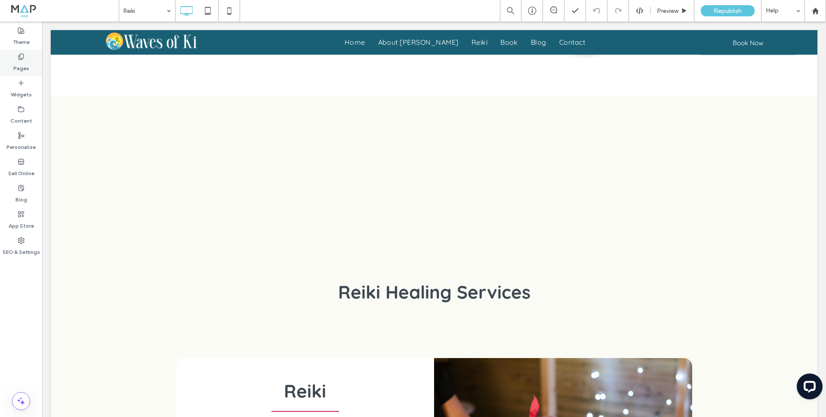
click at [18, 64] on label "Pages" at bounding box center [21, 66] width 16 height 12
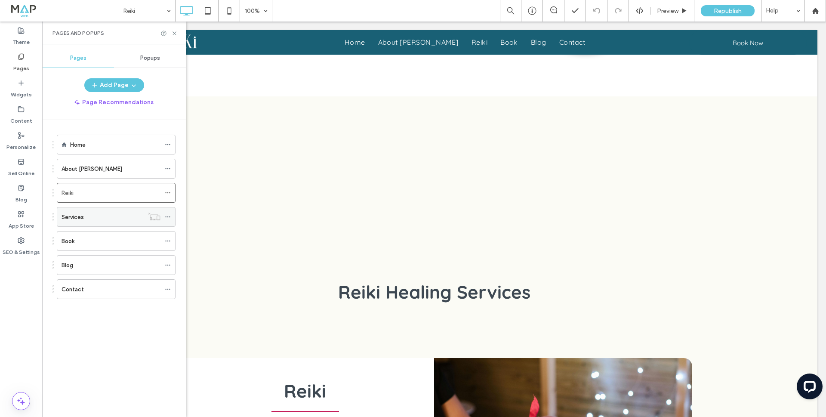
click at [111, 215] on div "Services" at bounding box center [102, 216] width 82 height 9
click at [175, 33] on icon at bounding box center [174, 33] width 6 height 6
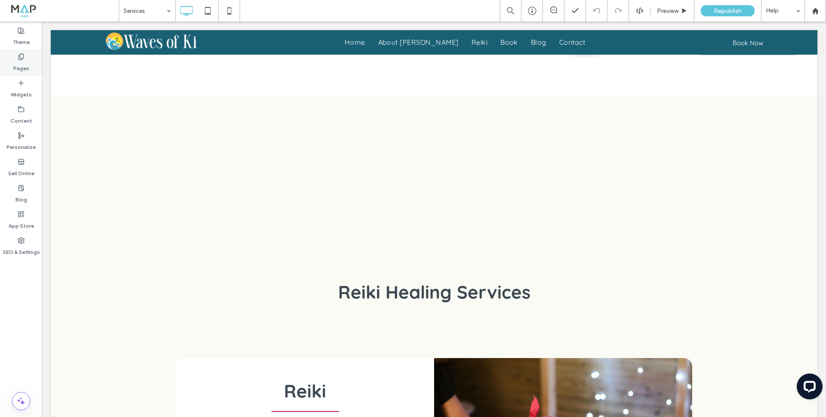
click at [22, 68] on label "Pages" at bounding box center [21, 66] width 16 height 12
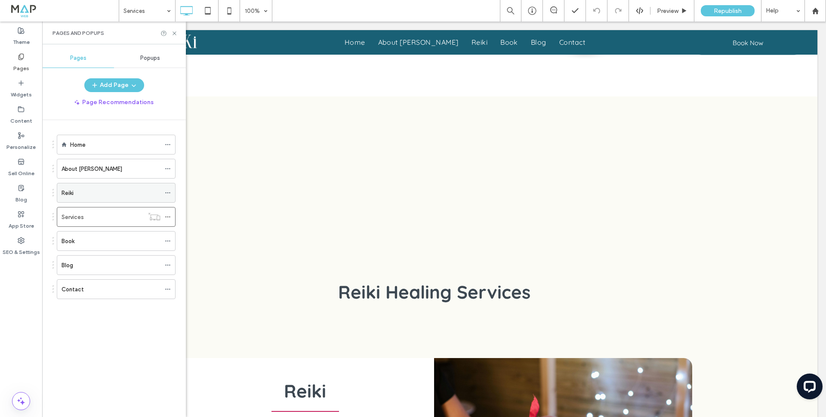
click at [83, 190] on div "Reiki" at bounding box center [110, 192] width 99 height 9
click at [174, 31] on icon at bounding box center [174, 33] width 6 height 6
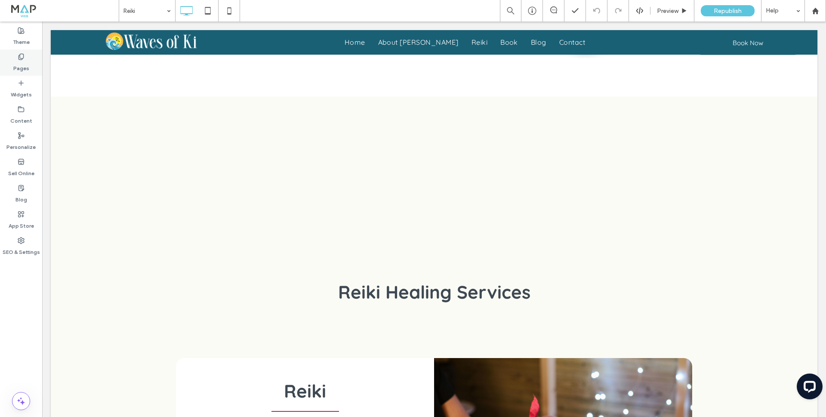
click at [18, 61] on label "Pages" at bounding box center [21, 66] width 16 height 12
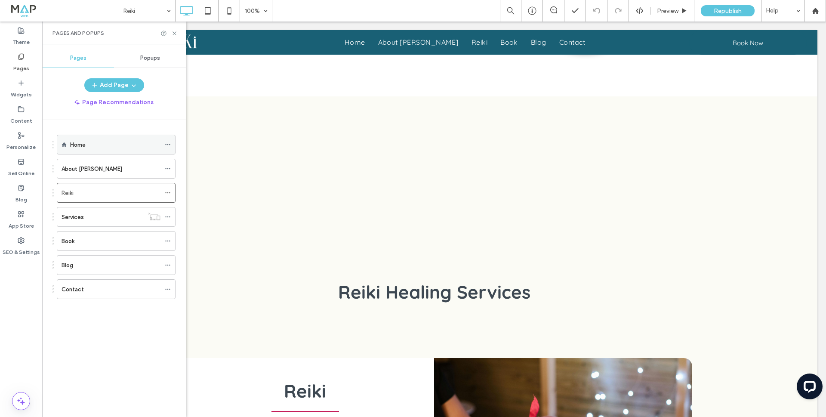
click at [75, 135] on div "Home" at bounding box center [115, 144] width 90 height 19
click at [173, 32] on use at bounding box center [173, 32] width 3 height 3
